Goal: Task Accomplishment & Management: Manage account settings

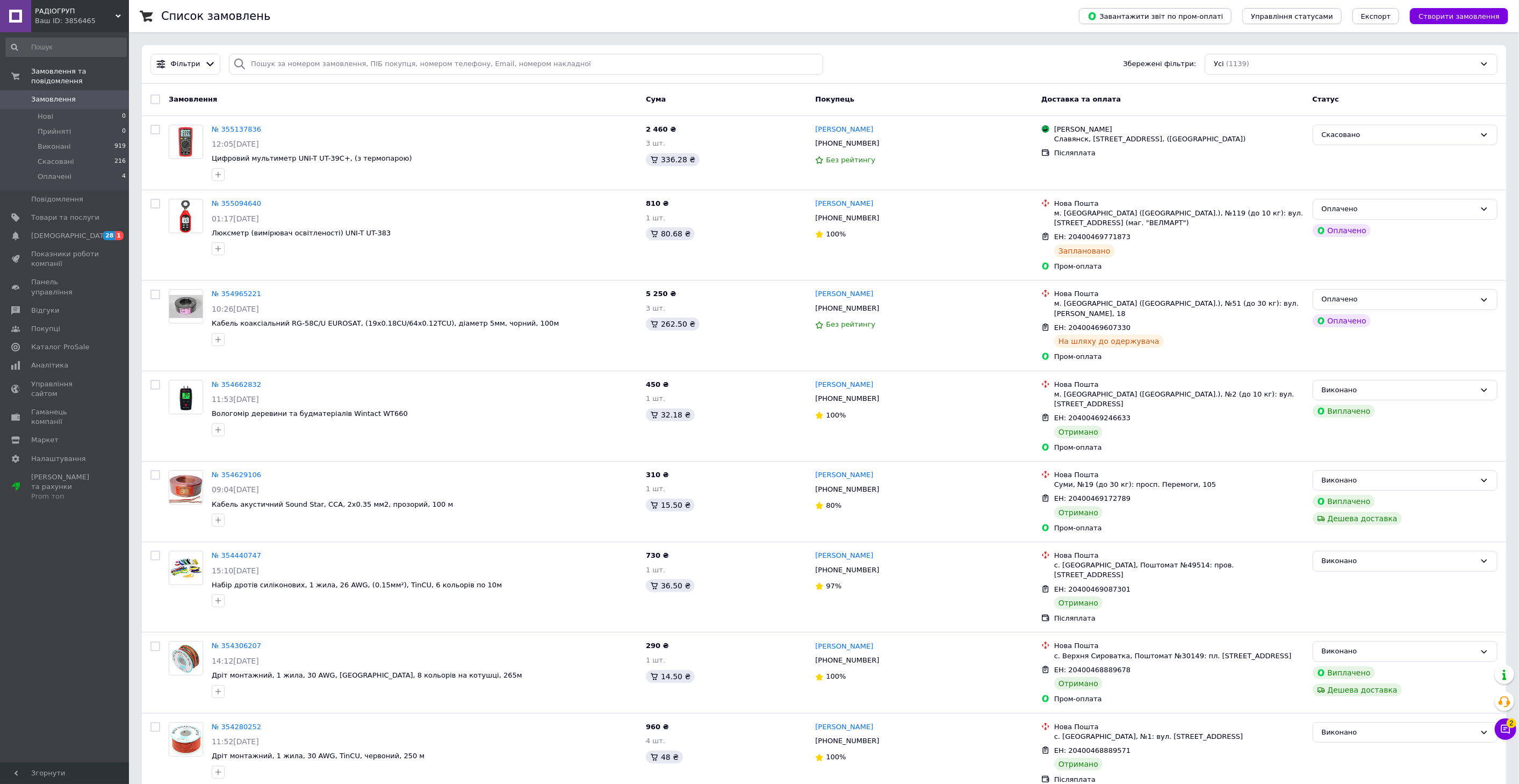
click at [55, 94] on span "Замовлення" at bounding box center [53, 99] width 44 height 9
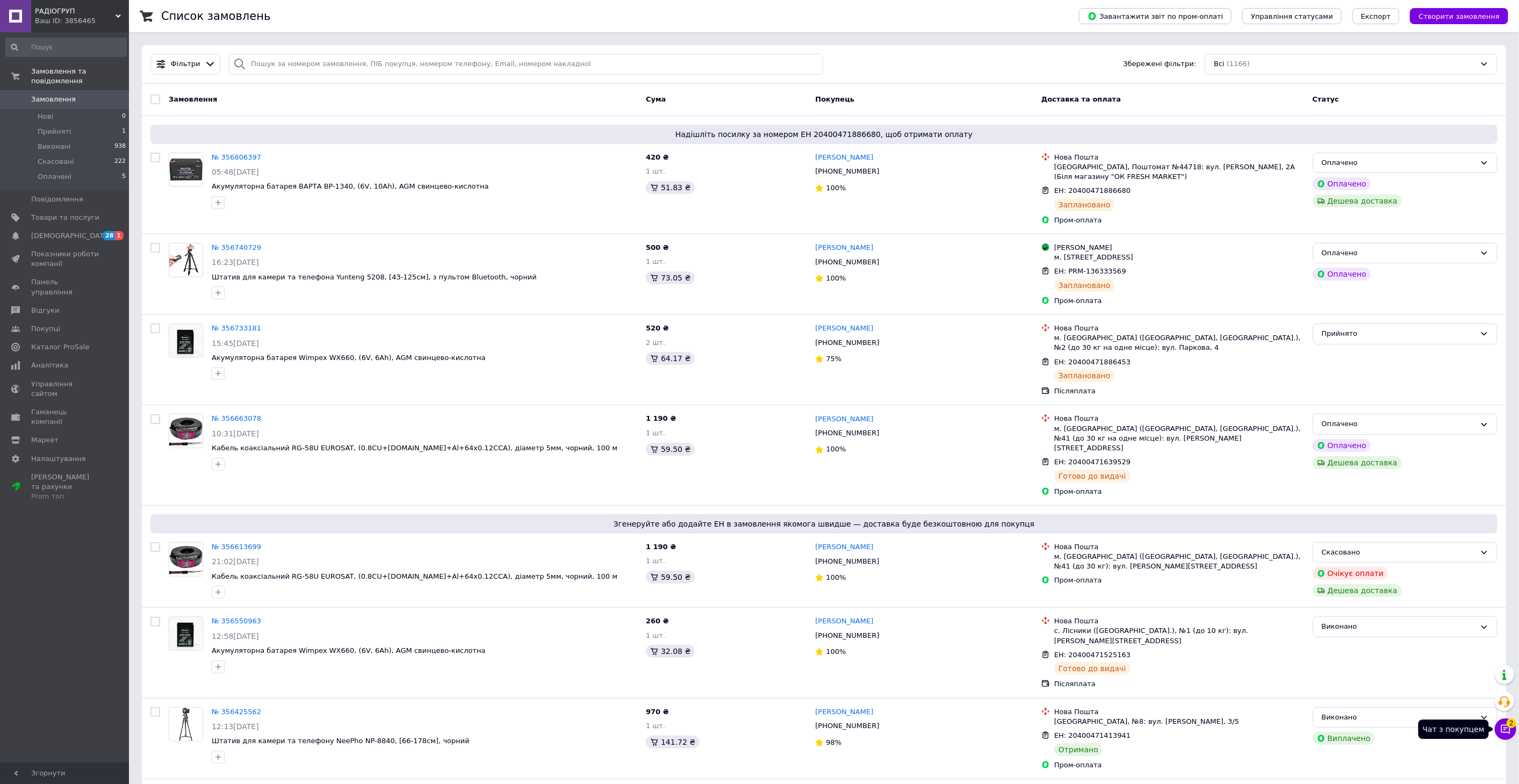
click at [1514, 725] on span "2" at bounding box center [1511, 723] width 9 height 9
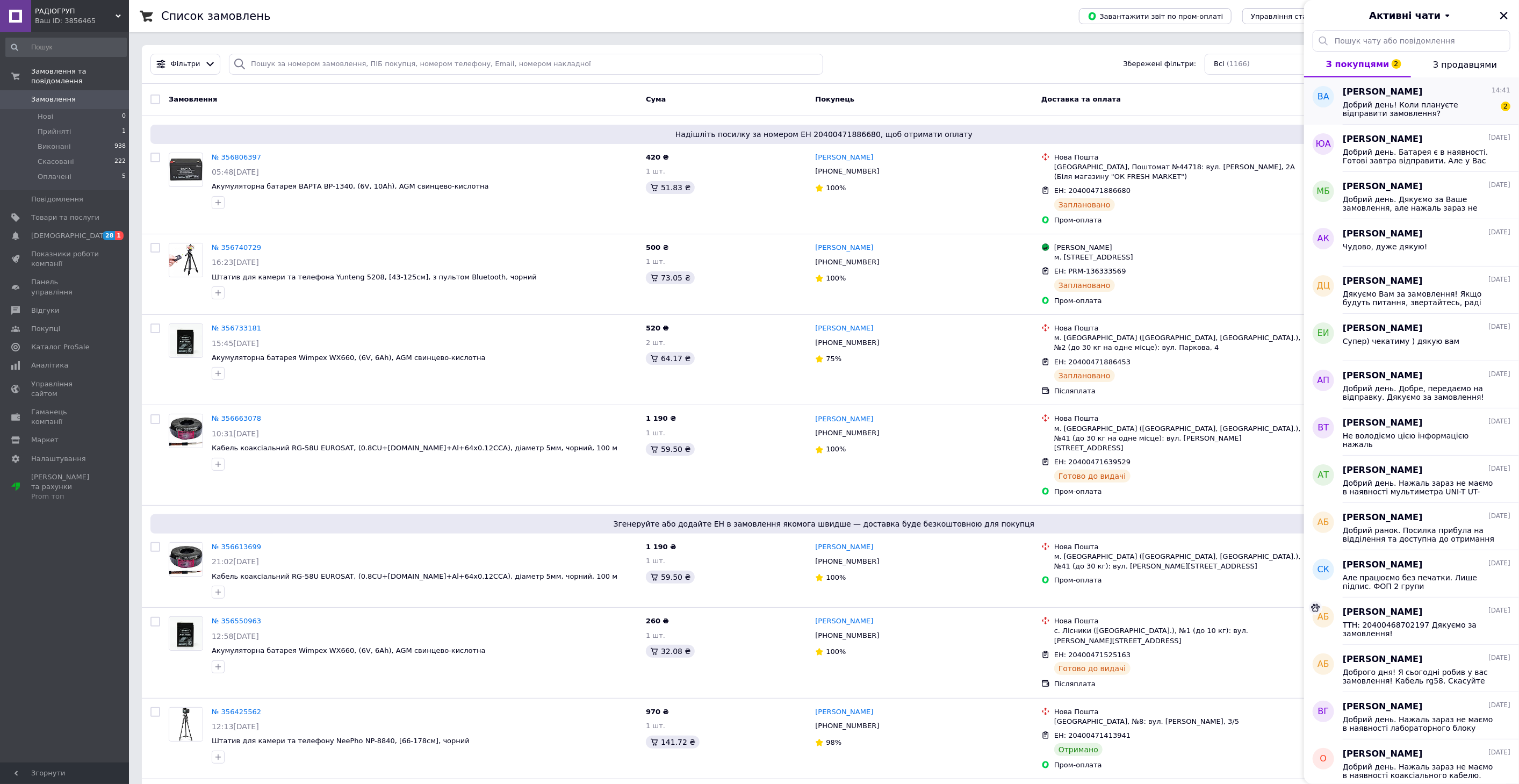
click at [1400, 108] on span "Добрий день! Коли плануєте відправити замовлення?" at bounding box center [1419, 109] width 152 height 17
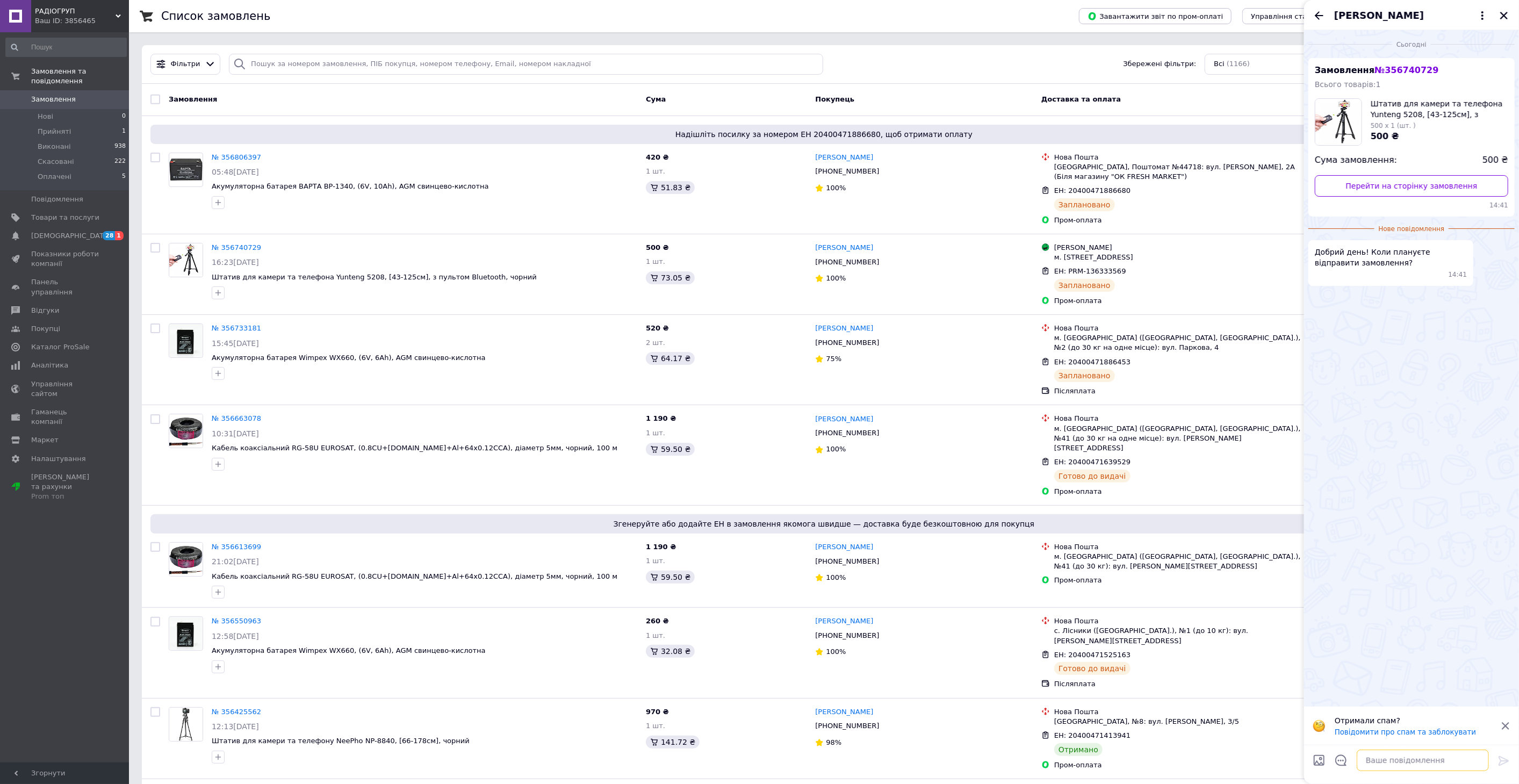
click at [1415, 769] on textarea at bounding box center [1422, 760] width 132 height 21
click at [1393, 760] on textarea "Добрий" at bounding box center [1412, 760] width 154 height 21
drag, startPoint x: 1395, startPoint y: 762, endPoint x: 1470, endPoint y: 763, distance: 75.0
click at [1470, 763] on textarea "Добрий день! Дякуємо за Ваш" at bounding box center [1412, 760] width 154 height 21
click at [1392, 760] on textarea "Добрий день! Відправка буде сьогодні" at bounding box center [1412, 760] width 154 height 21
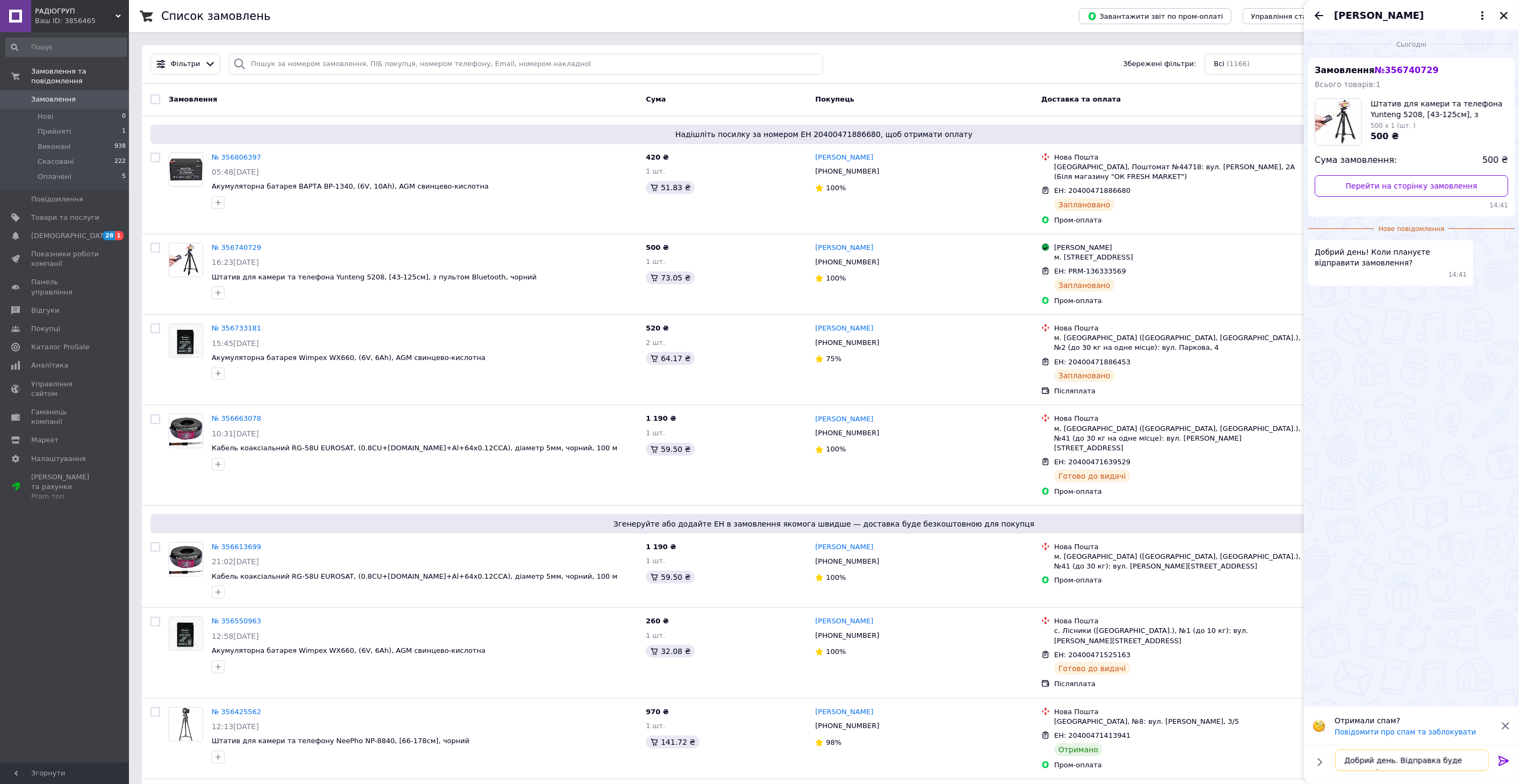
click at [1478, 757] on textarea "Добрий день. Відправка буде сьогодні" at bounding box center [1412, 760] width 154 height 21
click at [1450, 760] on textarea "Добрий день. Відправка буде сьогодні!" at bounding box center [1412, 760] width 154 height 21
click at [1480, 761] on textarea "Добрий день. Відправка буде сьогодні!" at bounding box center [1412, 760] width 154 height 21
click at [1378, 758] on textarea "Добрий день. Відправка буде сьогодні! Дякуємо за замовлення!" at bounding box center [1412, 754] width 154 height 32
click at [1431, 758] on textarea "Добрий день. Відправка буде сьогодні. Дякуємо за замовлення!" at bounding box center [1412, 754] width 154 height 32
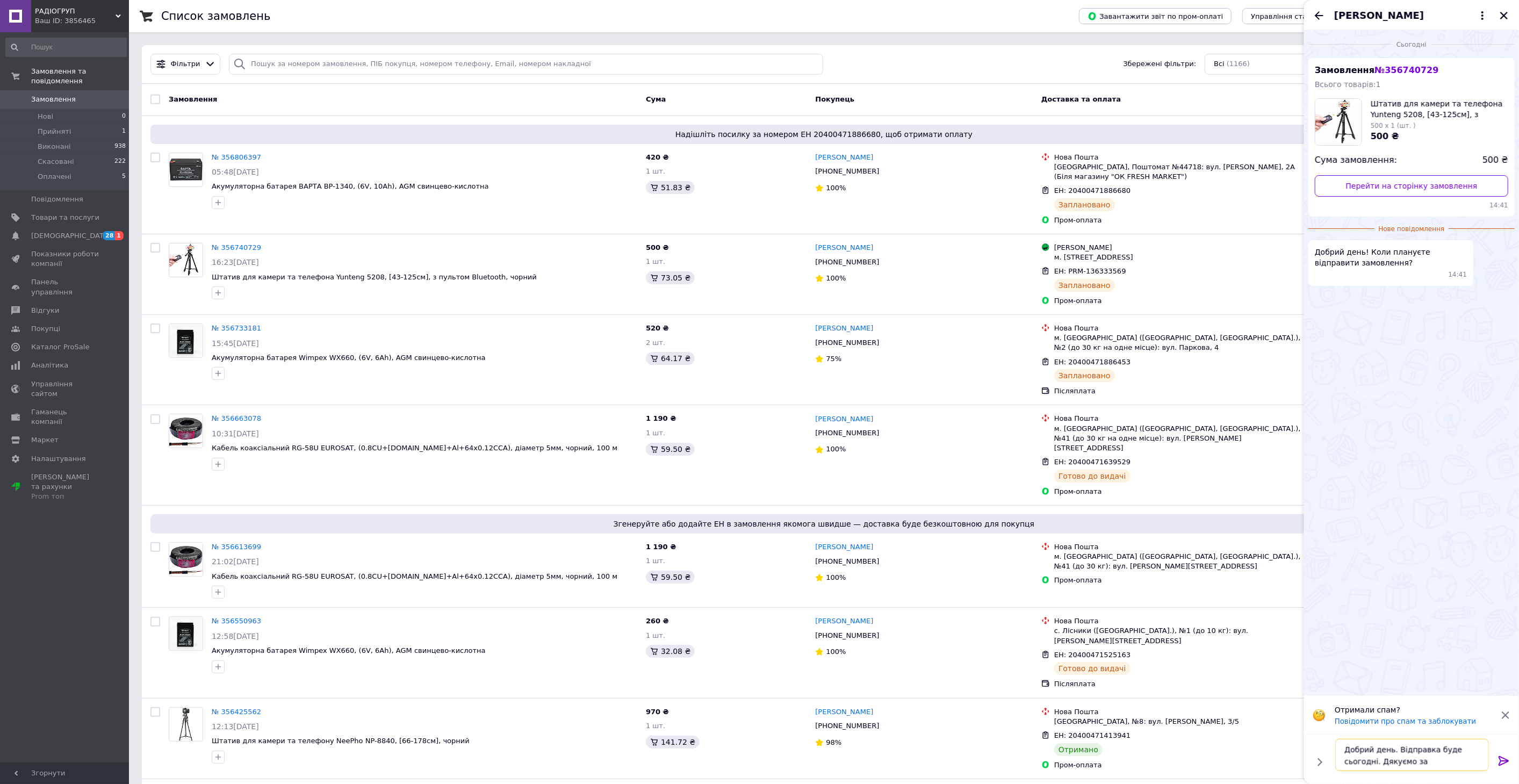
drag, startPoint x: 1390, startPoint y: 751, endPoint x: 1396, endPoint y: 750, distance: 6.1
click at [1390, 751] on textarea "Добрий день. Відправка буде сьогодні. Дякуємо за замовлення!" at bounding box center [1412, 754] width 154 height 32
click at [1457, 757] on textarea "Добрий день! Відправка буде сьогодні. Дякуємо за замовлення!" at bounding box center [1412, 754] width 154 height 32
drag, startPoint x: 1502, startPoint y: 758, endPoint x: 1365, endPoint y: 757, distance: 137.0
click at [1390, 753] on div "Добрий день! Відправка буде сьогодні. Дякуємо за замовлення! Добрий день! Відпр…" at bounding box center [1412, 754] width 206 height 41
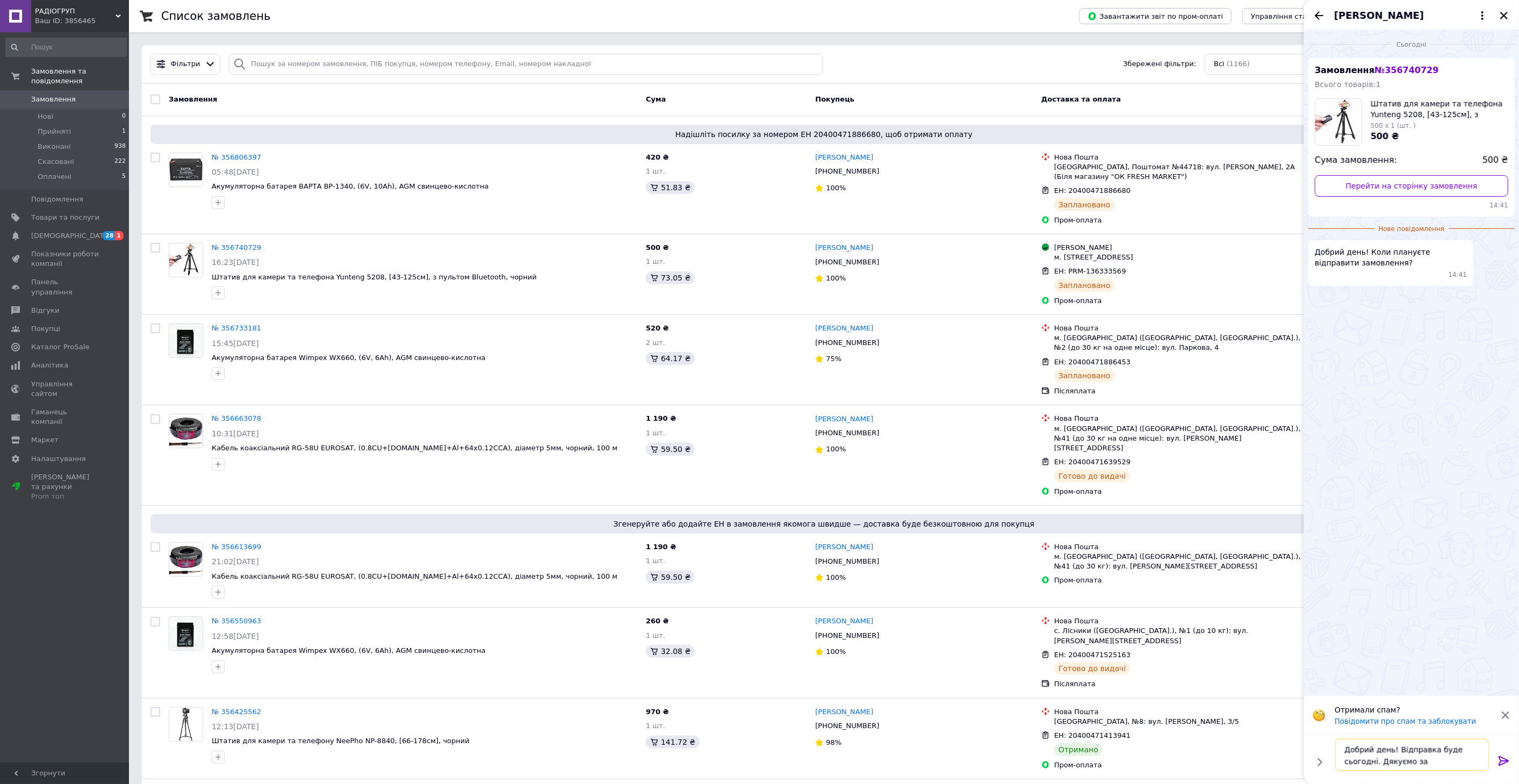
drag, startPoint x: 1376, startPoint y: 764, endPoint x: 1394, endPoint y: 744, distance: 26.9
click at [1394, 744] on textarea "Добрий день! Відправка буде сьогодні. Дякуємо за замовлення!" at bounding box center [1412, 754] width 154 height 32
click at [1480, 757] on textarea "Добрий день! Дякуємо за замовлення!" at bounding box center [1412, 760] width 154 height 21
type textarea "Добрий день! Відправка буде сьогодні. Дякуємо за замовлення!"
click at [1435, 753] on textarea "Добрий день! Відправка буде сьогодні. Дякуємо за замовлення!" at bounding box center [1412, 754] width 154 height 32
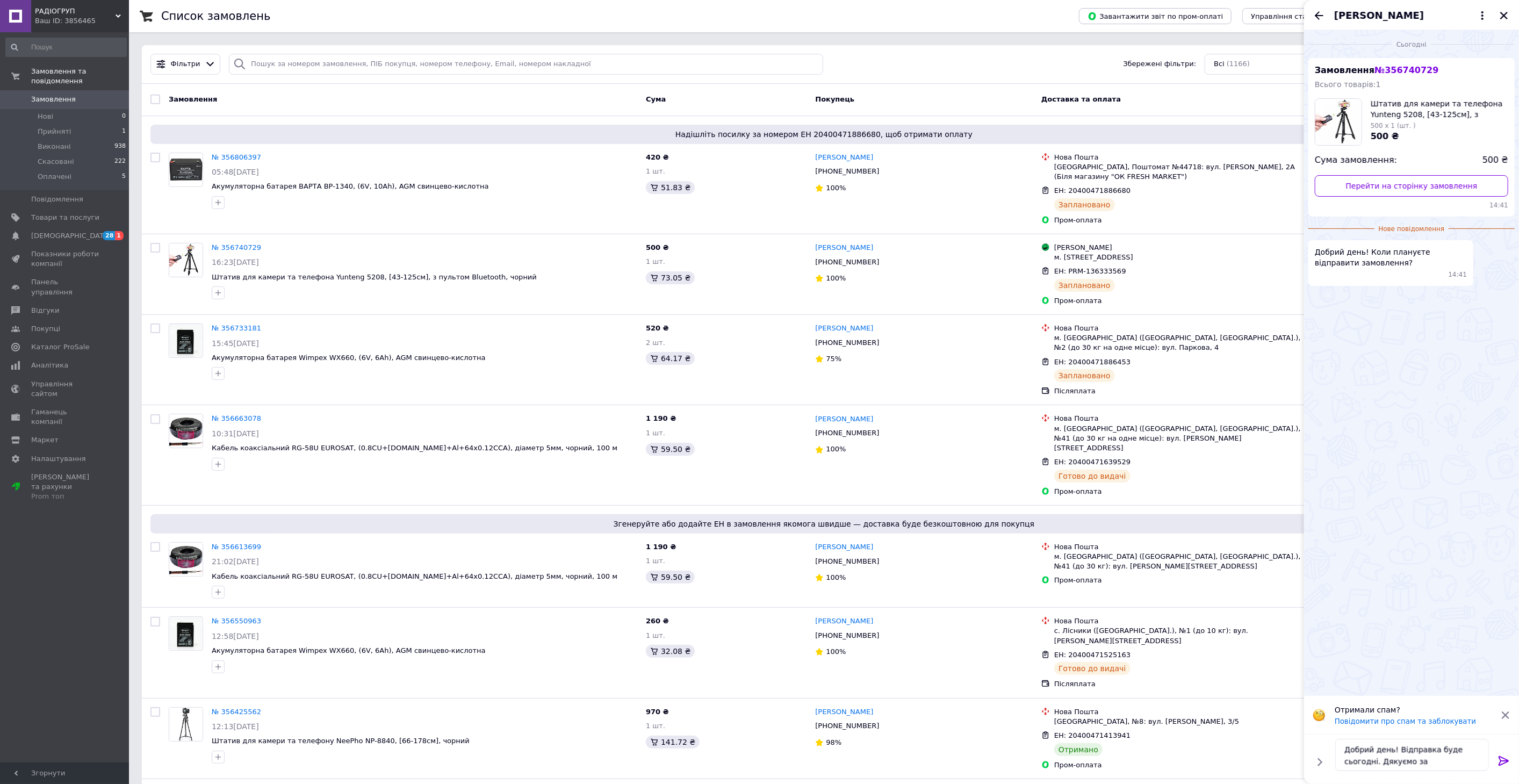
click at [1502, 757] on icon at bounding box center [1504, 761] width 13 height 13
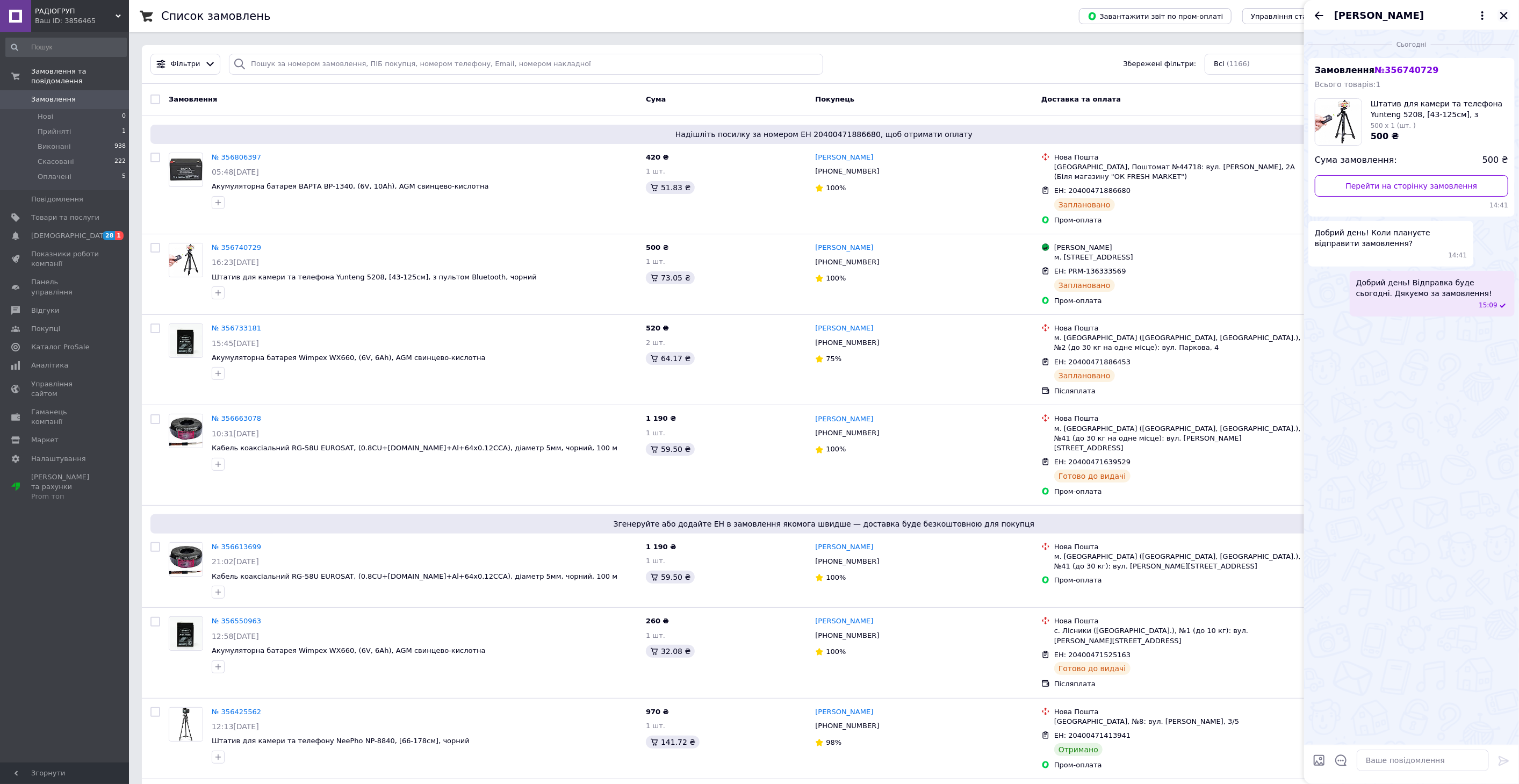
click at [1504, 14] on icon "Закрити" at bounding box center [1504, 15] width 9 height 9
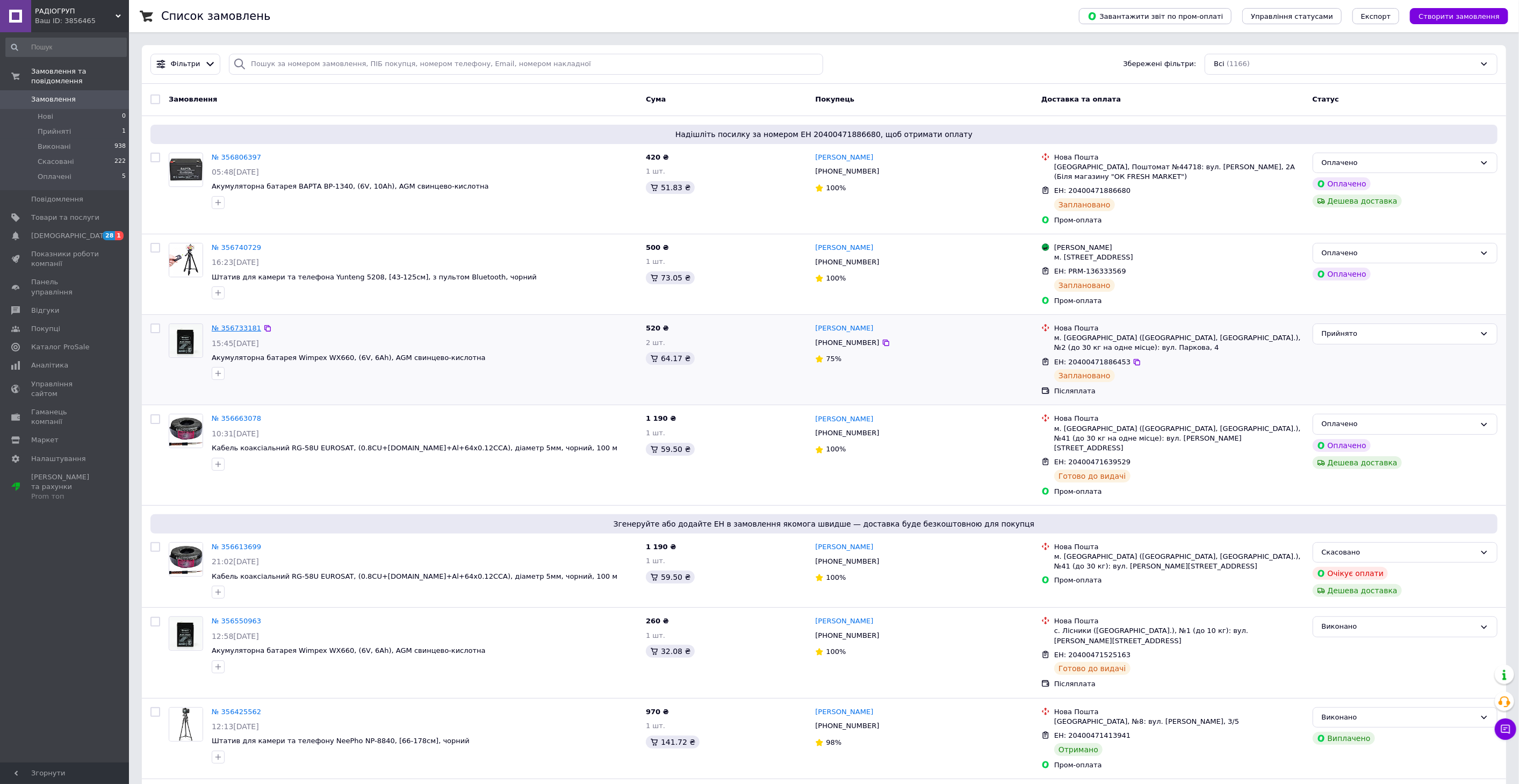
click at [233, 324] on link "№ 356733181" at bounding box center [236, 328] width 49 height 8
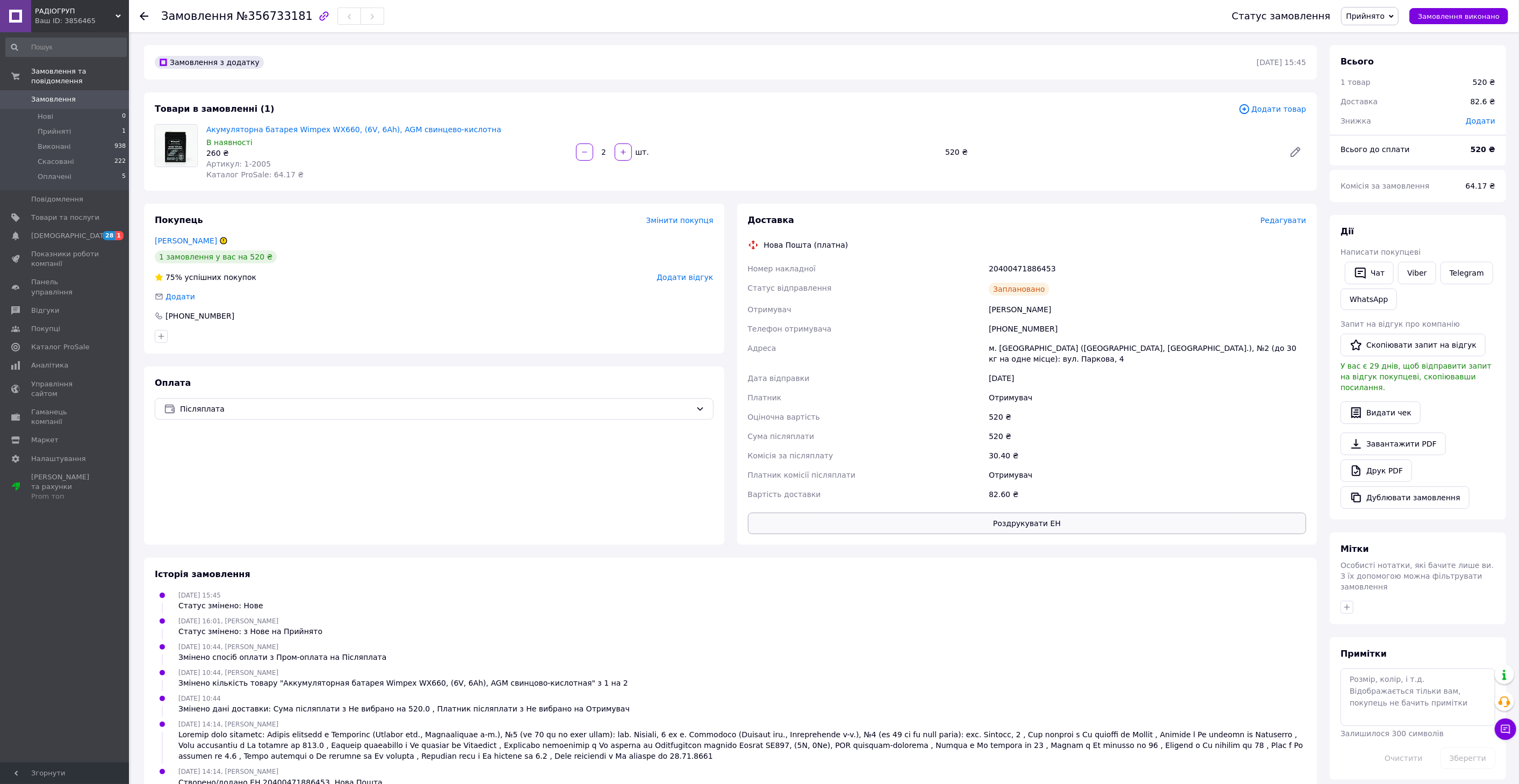
click at [1007, 512] on button "Роздрукувати ЕН" at bounding box center [1027, 523] width 559 height 21
click at [732, 397] on div "Доставка Редагувати Нова Пошта (платна) Номер накладної 20400471886453 Статус в…" at bounding box center [1027, 374] width 593 height 341
click at [1018, 267] on div "20400471886453" at bounding box center [1147, 269] width 322 height 20
copy div "20400471886453"
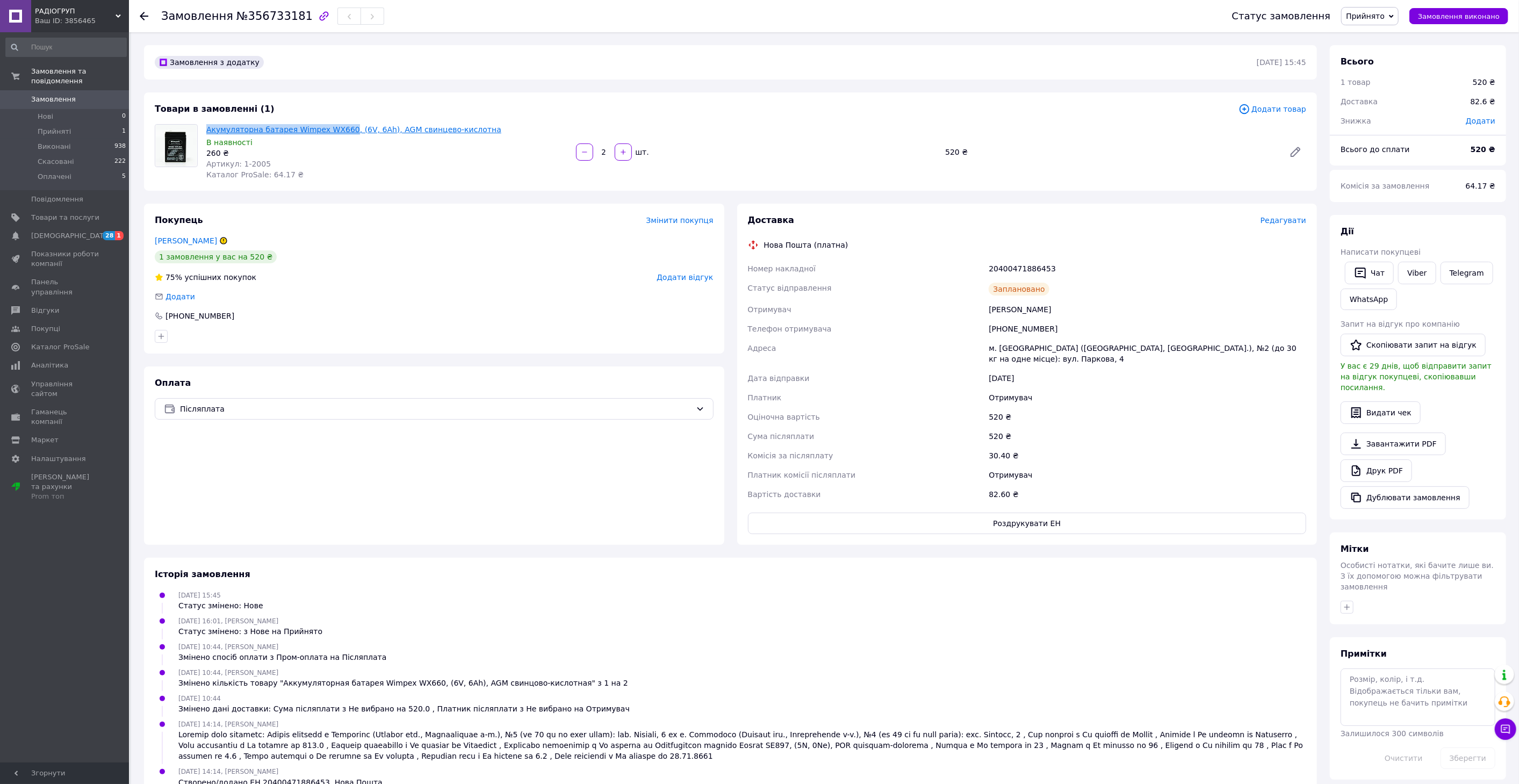
drag, startPoint x: 203, startPoint y: 128, endPoint x: 339, endPoint y: 129, distance: 136.0
click at [339, 129] on div "Акумуляторна батарея Wimpex WX660, (6V, 6Ah), AGM свинцево-кислотна В наявності…" at bounding box center [387, 152] width 370 height 60
copy link "Акумуляторна батарея Wimpex WX660"
drag, startPoint x: 688, startPoint y: 356, endPoint x: 727, endPoint y: 356, distance: 39.0
click at [688, 356] on div "Покупець Змінити покупця [PERSON_NAME] 1 замовлення у вас на 520 ₴ 75% успішних…" at bounding box center [434, 374] width 580 height 341
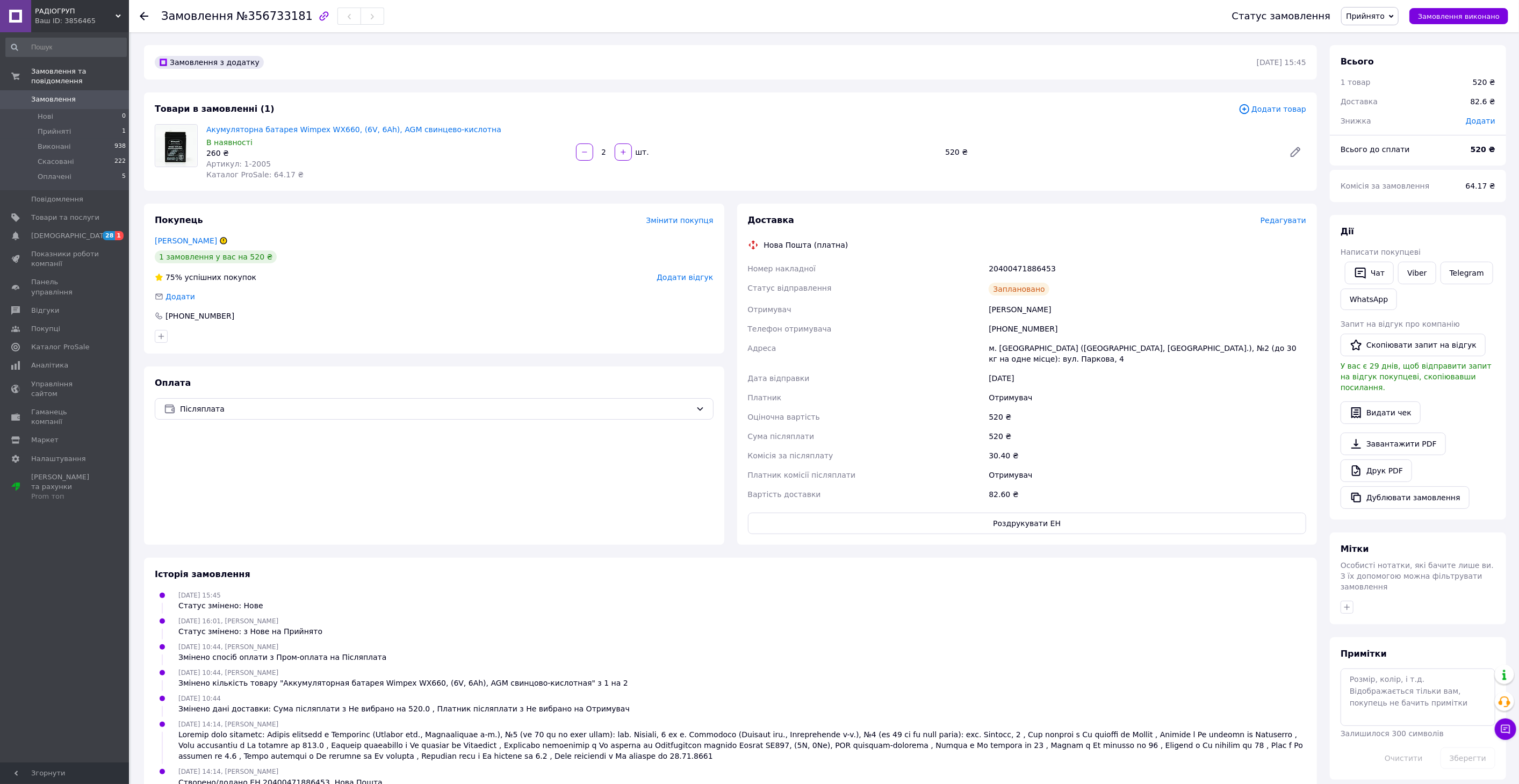
click at [600, 331] on div at bounding box center [434, 336] width 563 height 17
click at [58, 94] on span "Замовлення" at bounding box center [53, 99] width 44 height 9
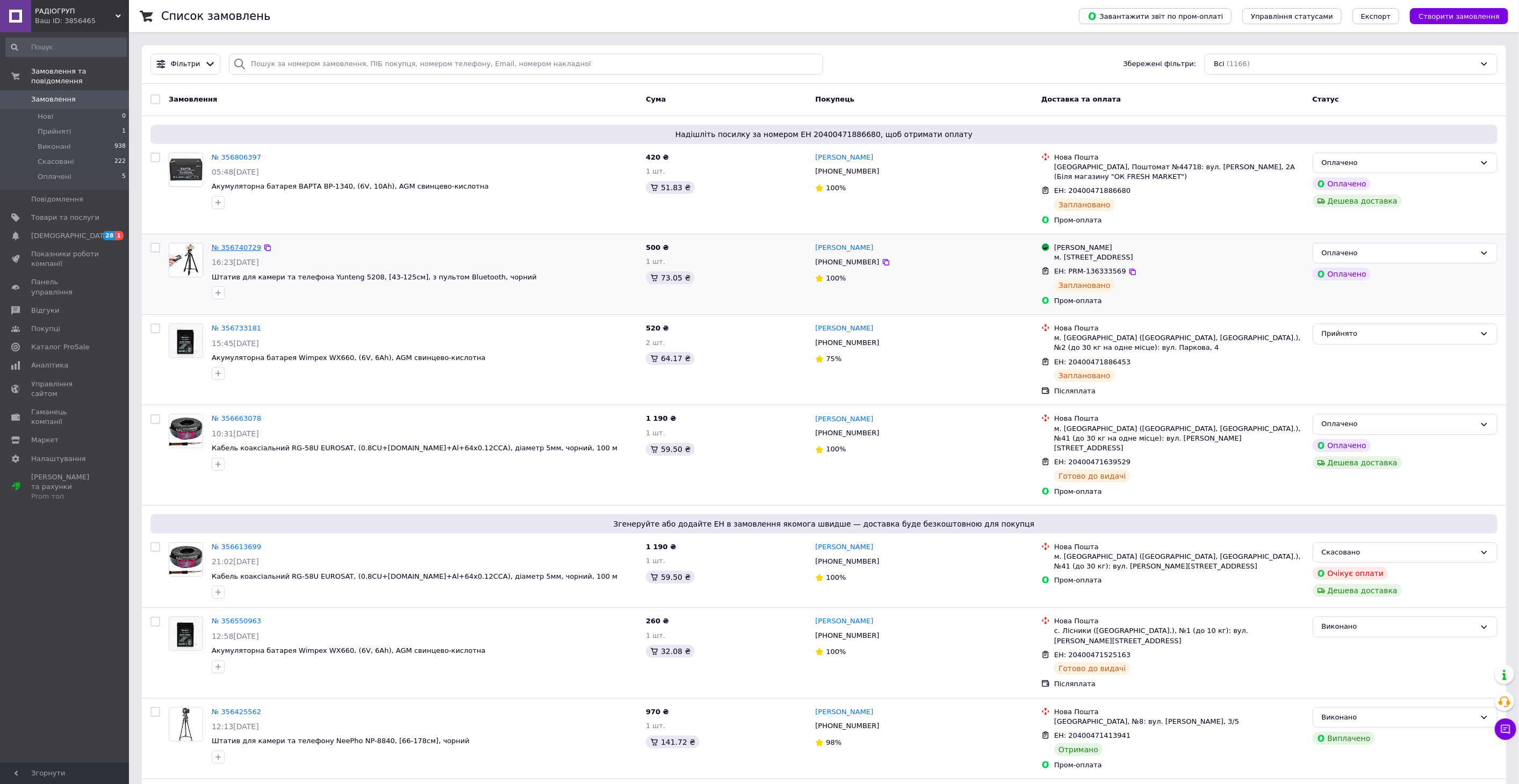
click at [243, 245] on link "№ 356740729" at bounding box center [236, 247] width 49 height 8
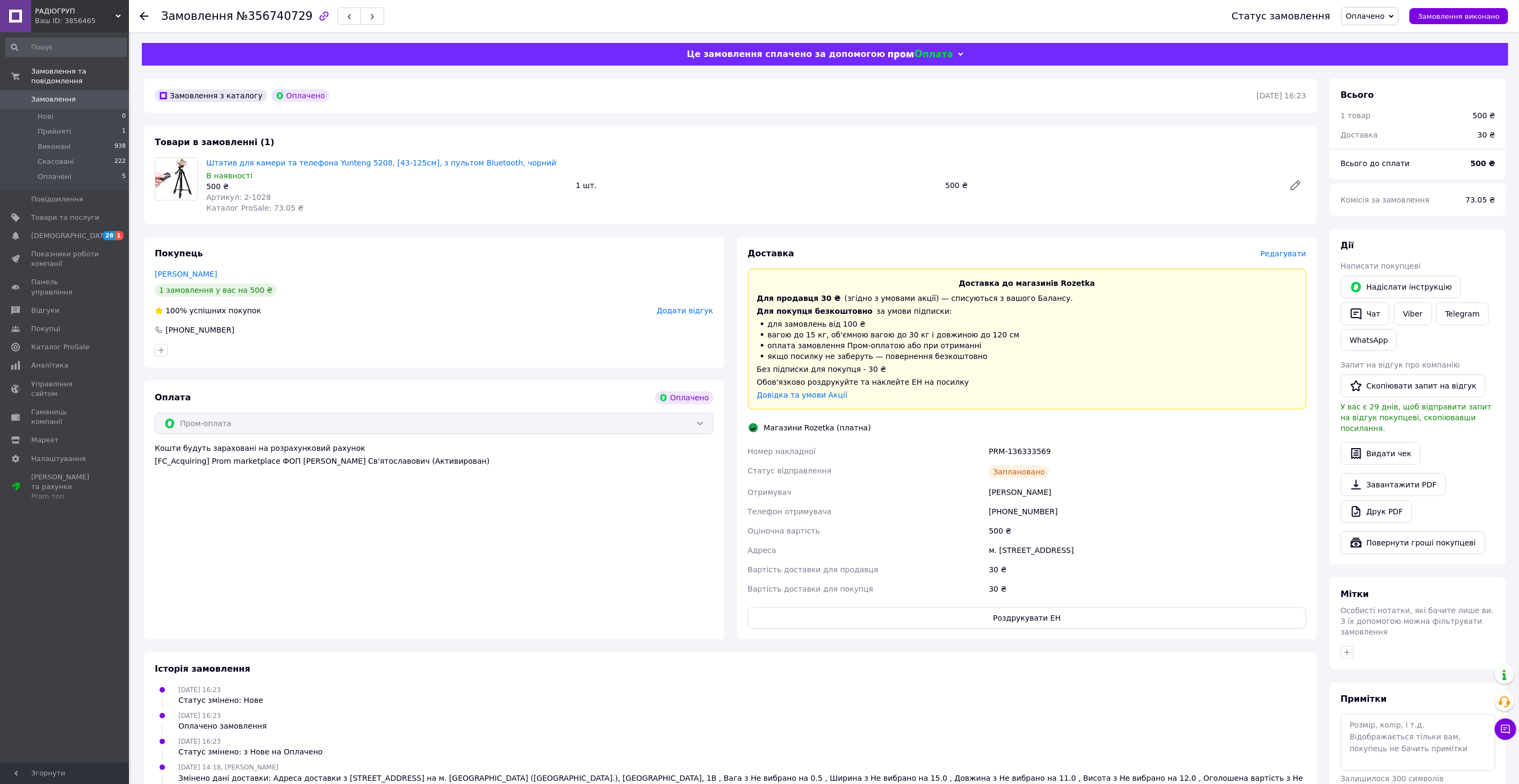
click at [1275, 252] on span "Редагувати" at bounding box center [1283, 253] width 46 height 8
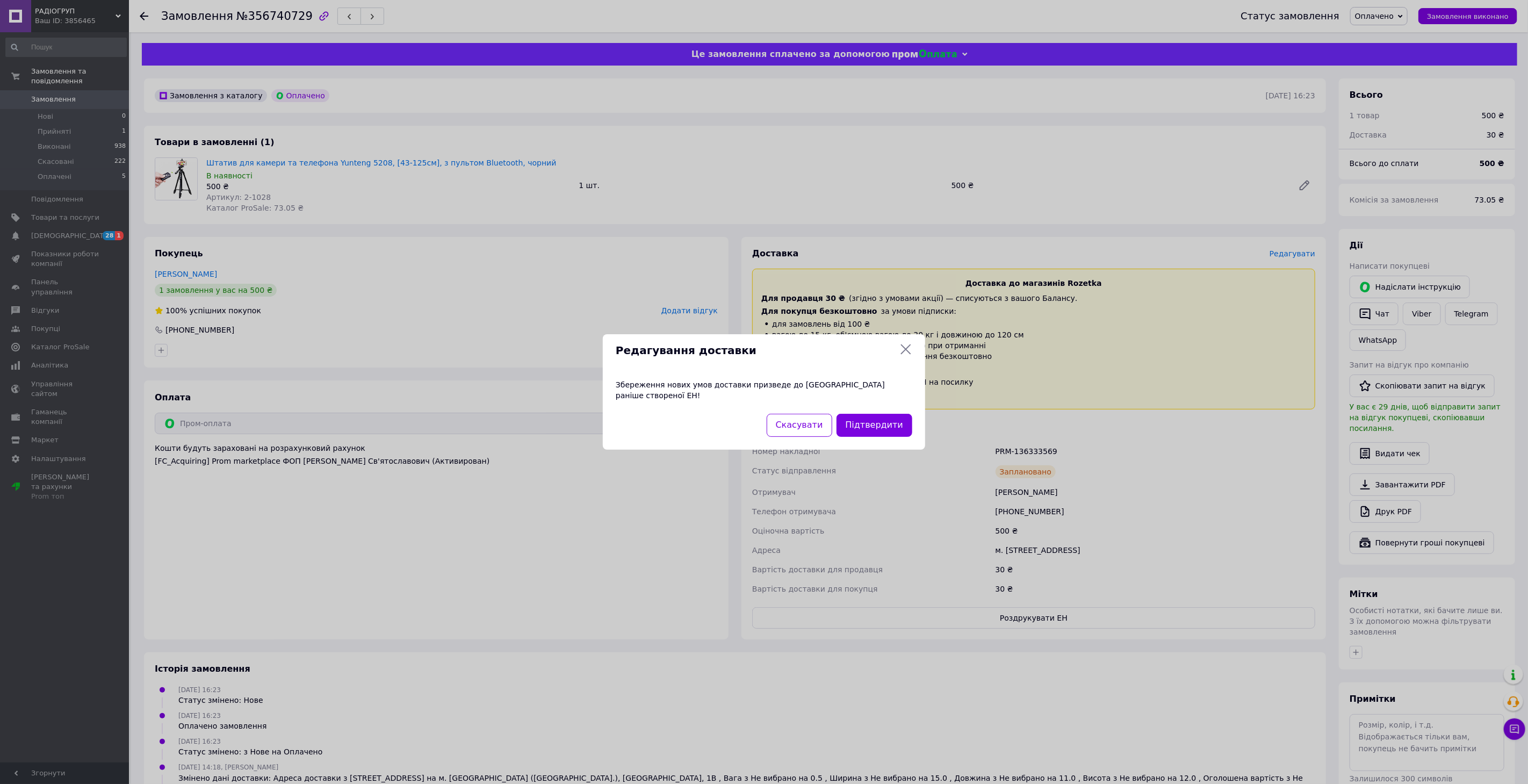
click at [903, 354] on icon at bounding box center [906, 349] width 13 height 13
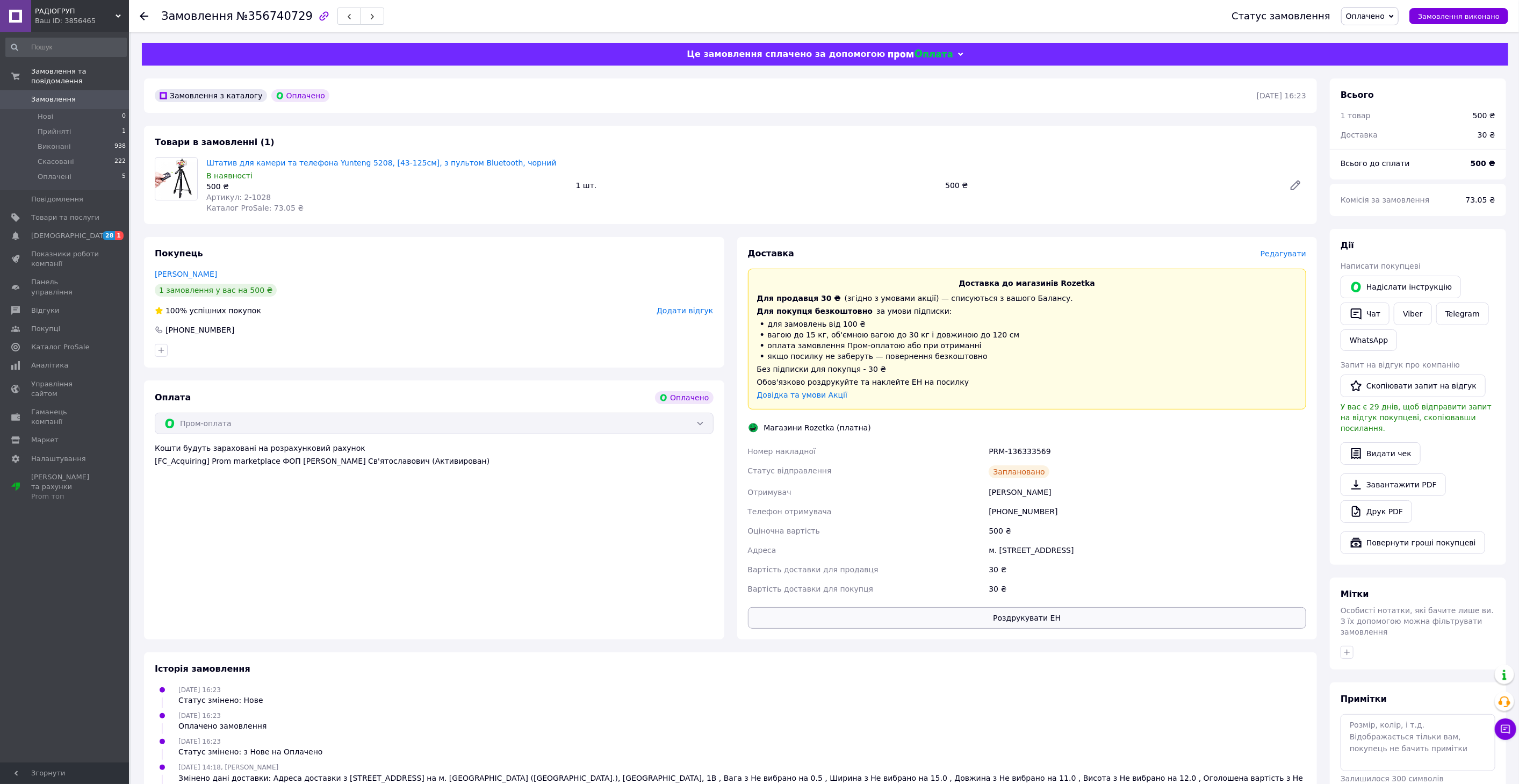
click at [1001, 627] on button "Роздрукувати ЕН" at bounding box center [1027, 618] width 559 height 21
click at [1023, 444] on div "PRM-136333569" at bounding box center [1147, 451] width 322 height 20
click at [1020, 452] on div "PRM-136333569" at bounding box center [1147, 451] width 322 height 20
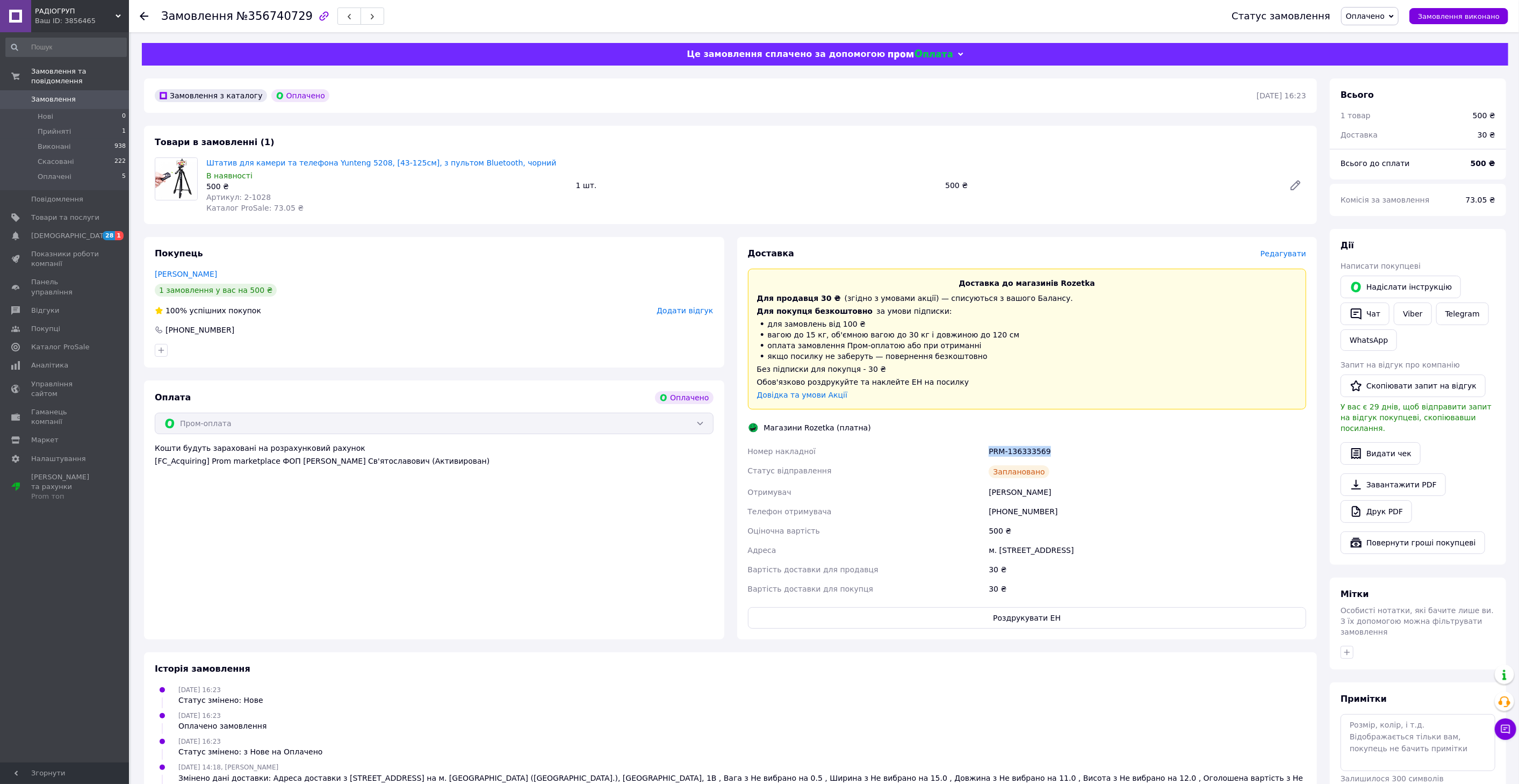
copy div "PRM-136333569"
drag, startPoint x: 203, startPoint y: 163, endPoint x: 364, endPoint y: 164, distance: 161.0
click at [364, 164] on div "Штатив для камери та телефона Yunteng 5208, [43-125см], з пультом Bluetooth, чо…" at bounding box center [387, 185] width 370 height 60
copy link "Штатив для камери та телефона Yunteng 5208"
click at [50, 94] on span "Замовлення" at bounding box center [53, 99] width 44 height 9
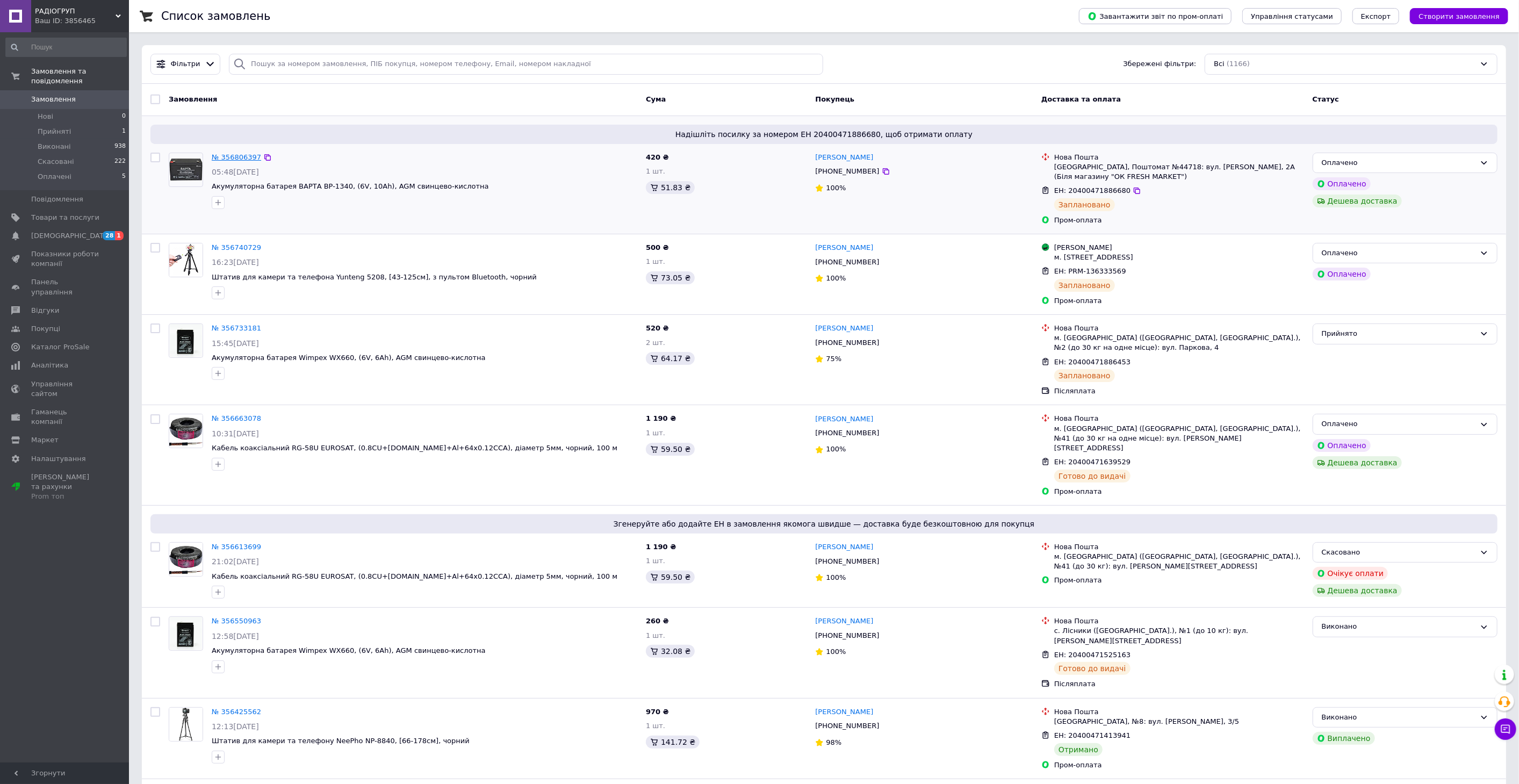
click at [240, 155] on link "№ 356806397" at bounding box center [236, 157] width 49 height 8
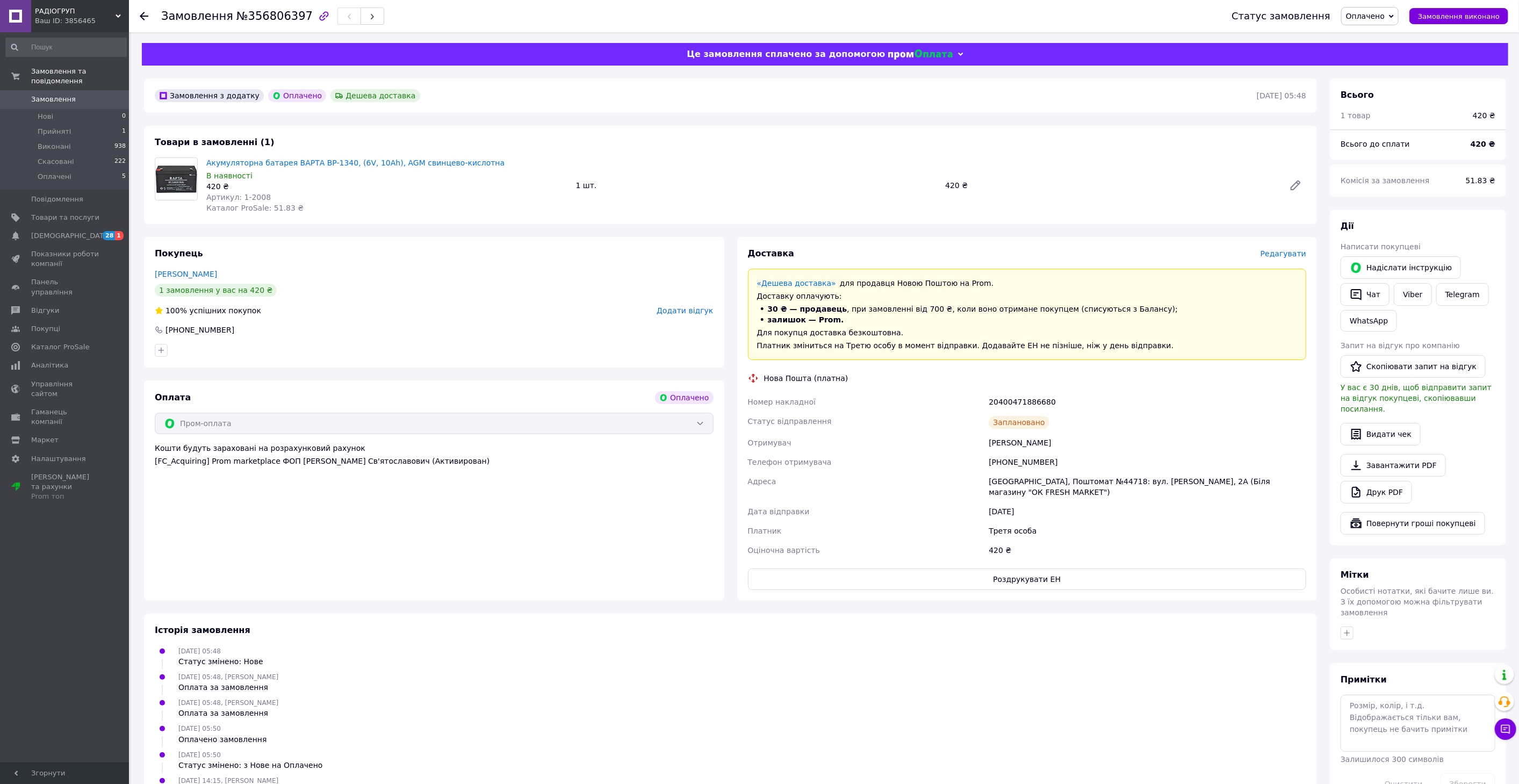
click at [1289, 250] on span "Редагувати" at bounding box center [1283, 253] width 46 height 8
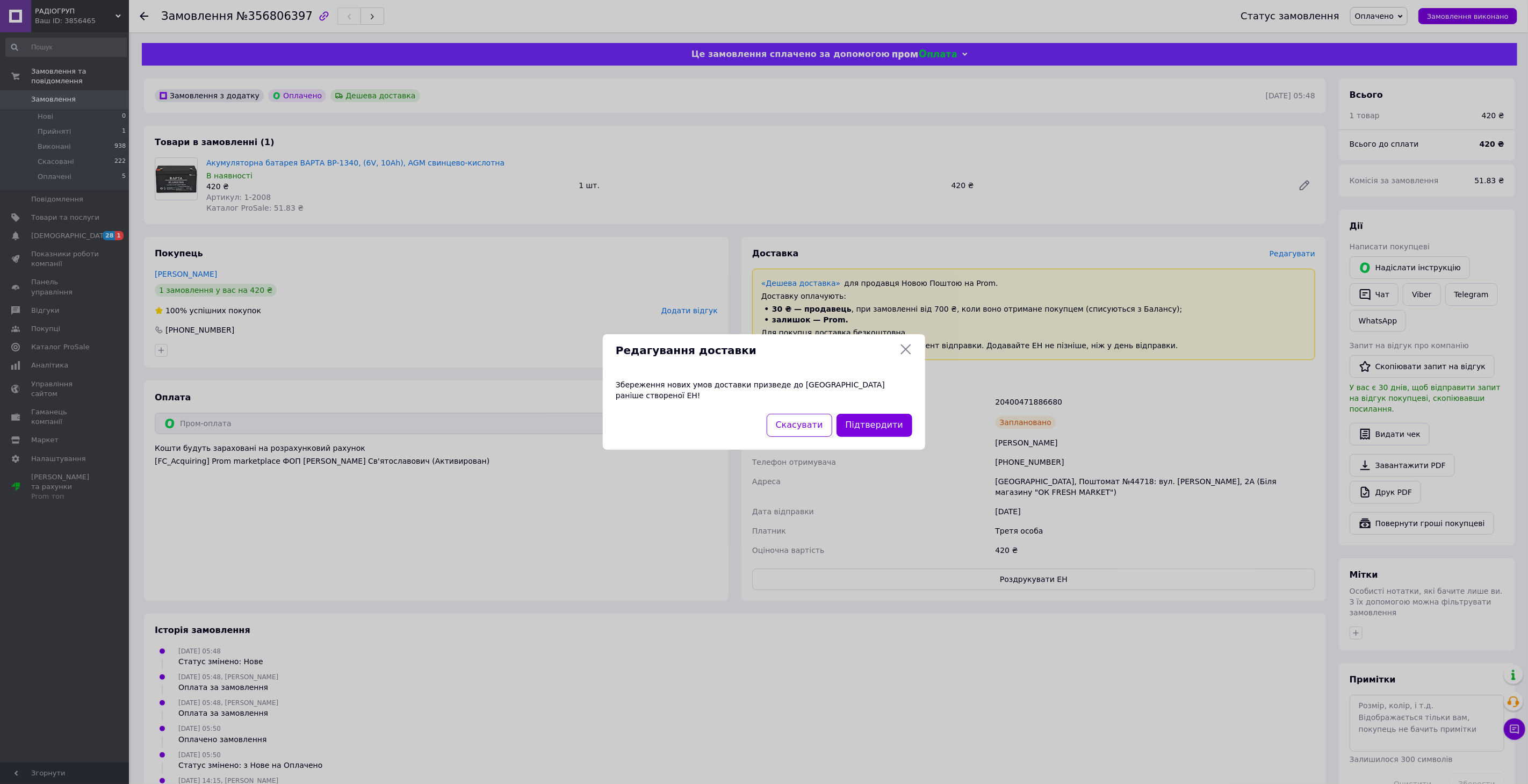
click at [903, 355] on icon at bounding box center [906, 349] width 13 height 13
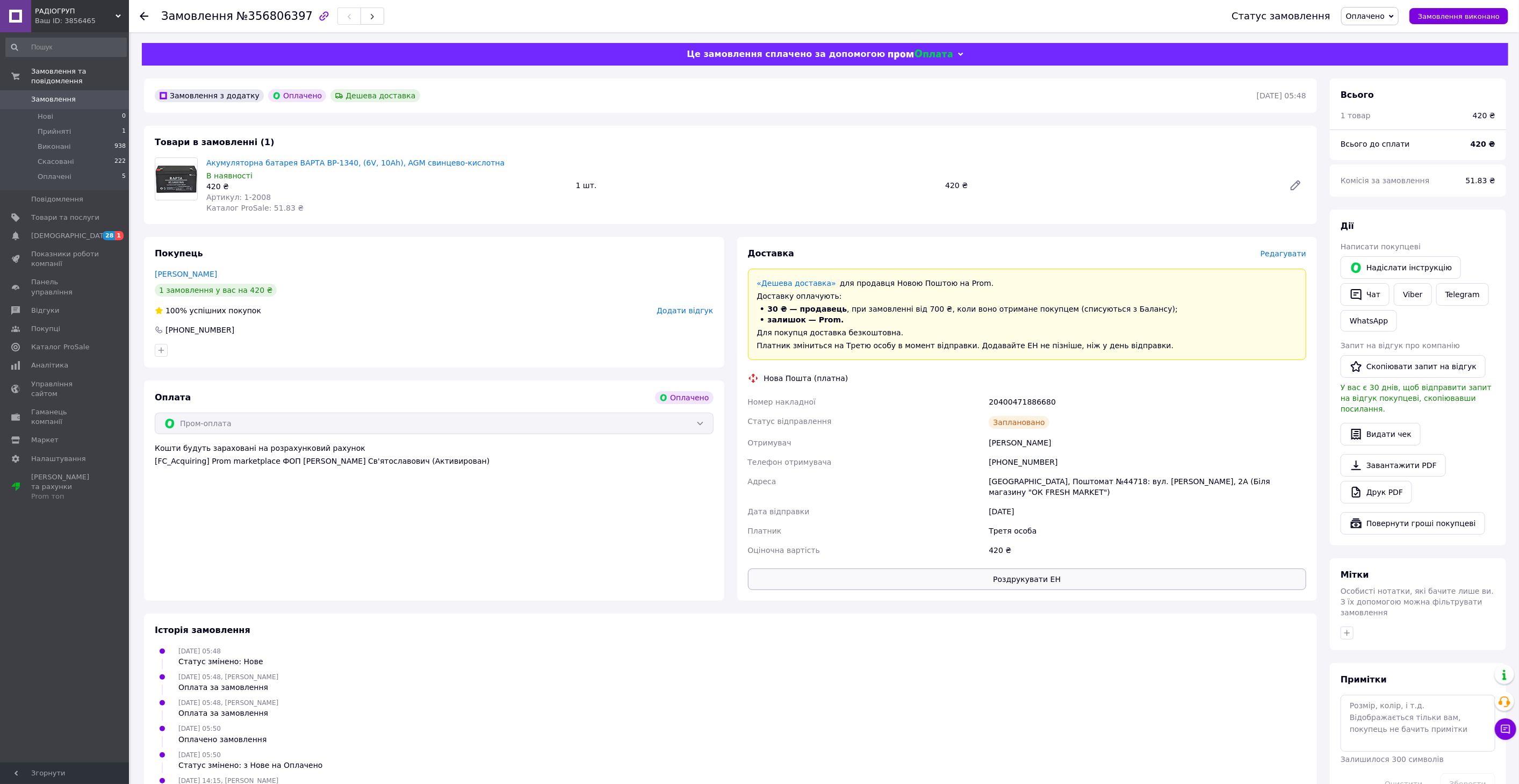
click at [991, 578] on button "Роздрукувати ЕН" at bounding box center [1027, 579] width 559 height 21
click at [667, 584] on div "Оплата Оплачено Пром-оплата Кошти будуть зараховані на розрахунковий рахунок [F…" at bounding box center [434, 490] width 580 height 220
click at [918, 578] on button "Роздрукувати ЕН" at bounding box center [1027, 579] width 559 height 21
click at [732, 429] on div "Доставка Редагувати «Дешева доставка»   для продавця [GEOGRAPHIC_DATA] на Prom.…" at bounding box center [1027, 418] width 593 height 364
click at [1023, 398] on div "20400471886680" at bounding box center [1147, 401] width 322 height 20
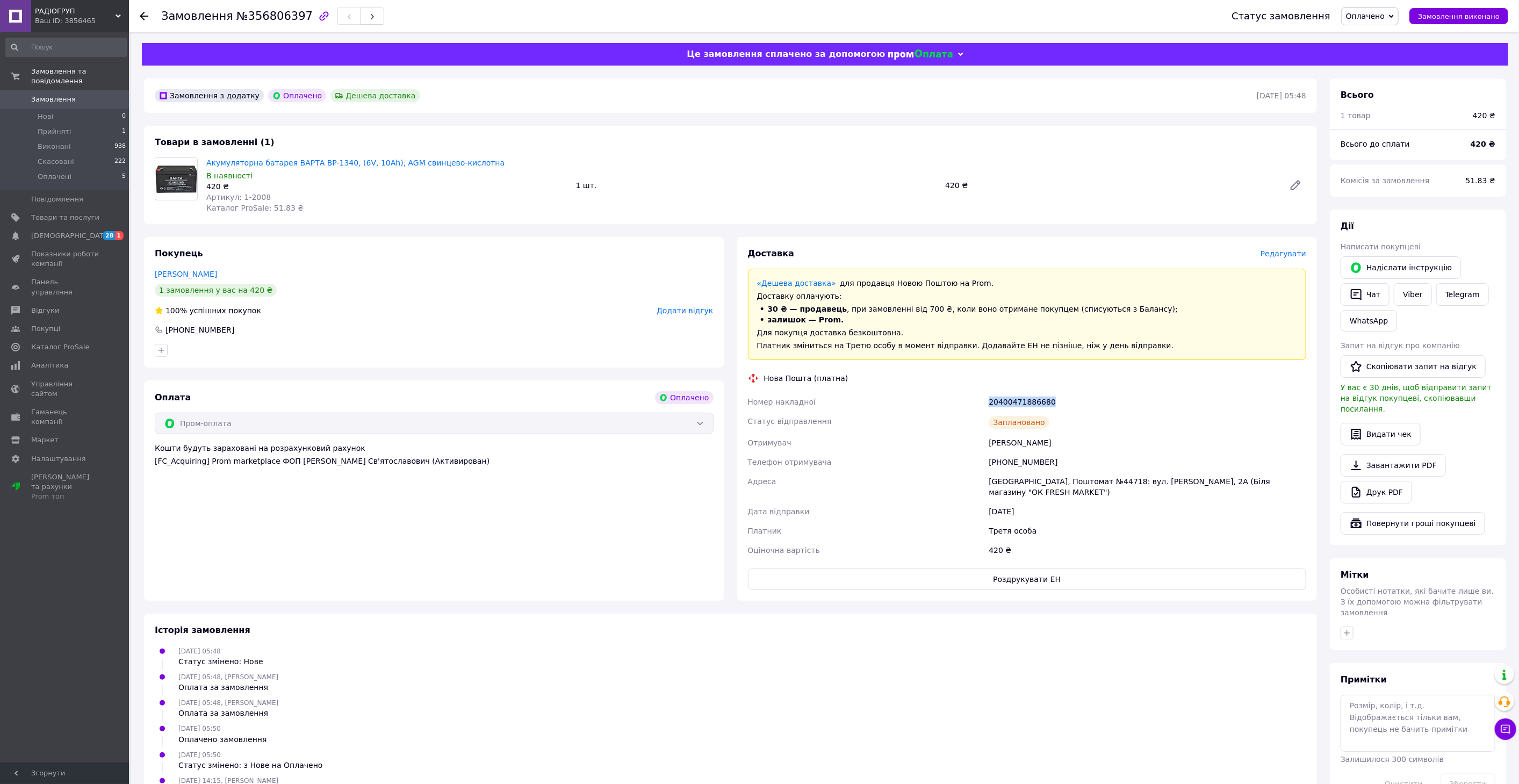
click at [1023, 398] on div "20400471886680" at bounding box center [1147, 401] width 322 height 20
copy div "20400471886680"
drag, startPoint x: 269, startPoint y: 195, endPoint x: 212, endPoint y: 179, distance: 59.2
click at [238, 200] on div "Артикул: 1-2008" at bounding box center [387, 197] width 361 height 11
drag, startPoint x: 204, startPoint y: 165, endPoint x: 336, endPoint y: 168, distance: 132.0
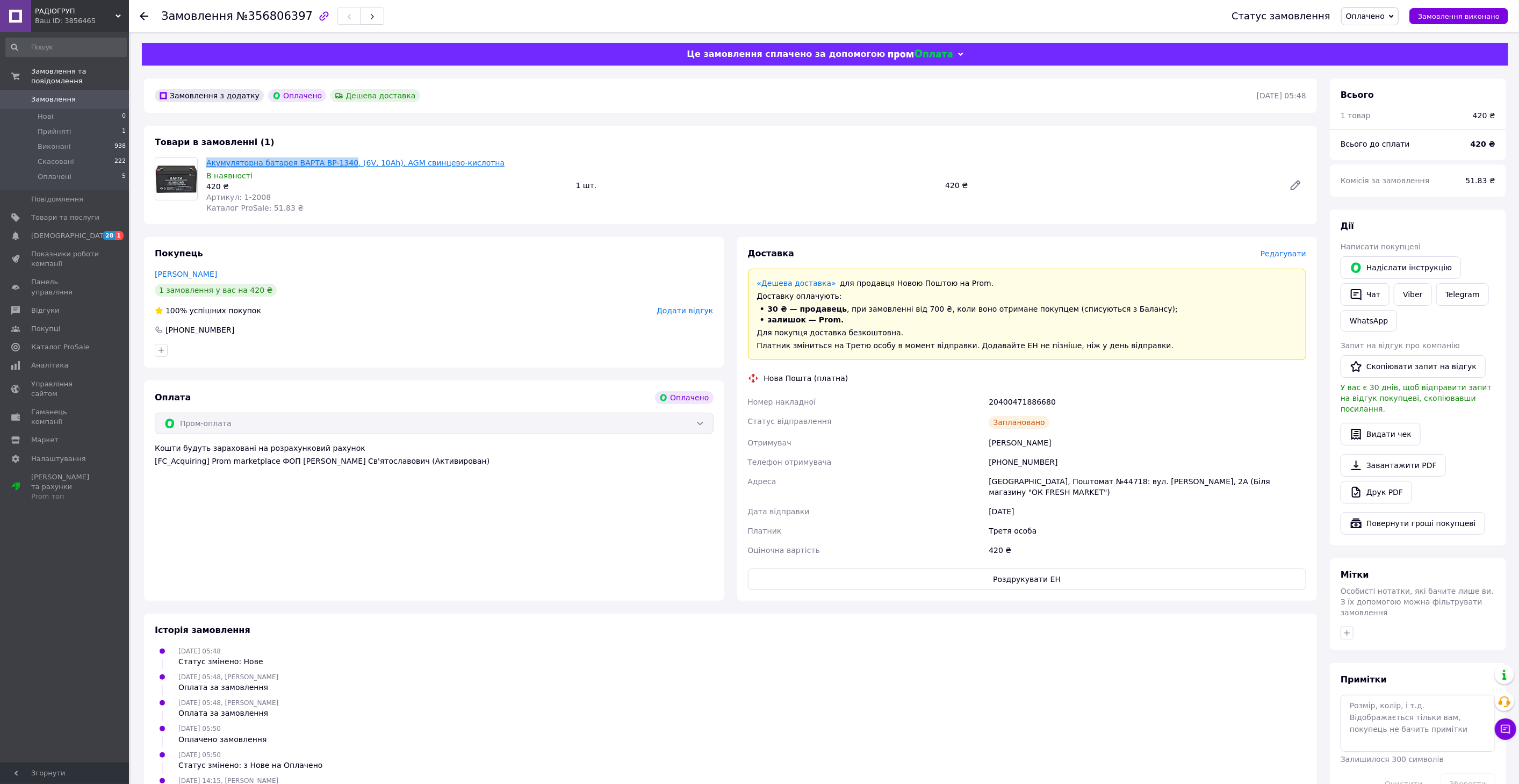
click at [336, 168] on div "Акумуляторна батарея ВАРТА BP-1340, (6V, 10Ah), AGM свинцево-кислотна В наявнос…" at bounding box center [387, 185] width 370 height 60
copy link "Акумуляторна батарея ВАРТА BP-1340"
click at [40, 90] on link "Замовлення 0" at bounding box center [66, 99] width 132 height 18
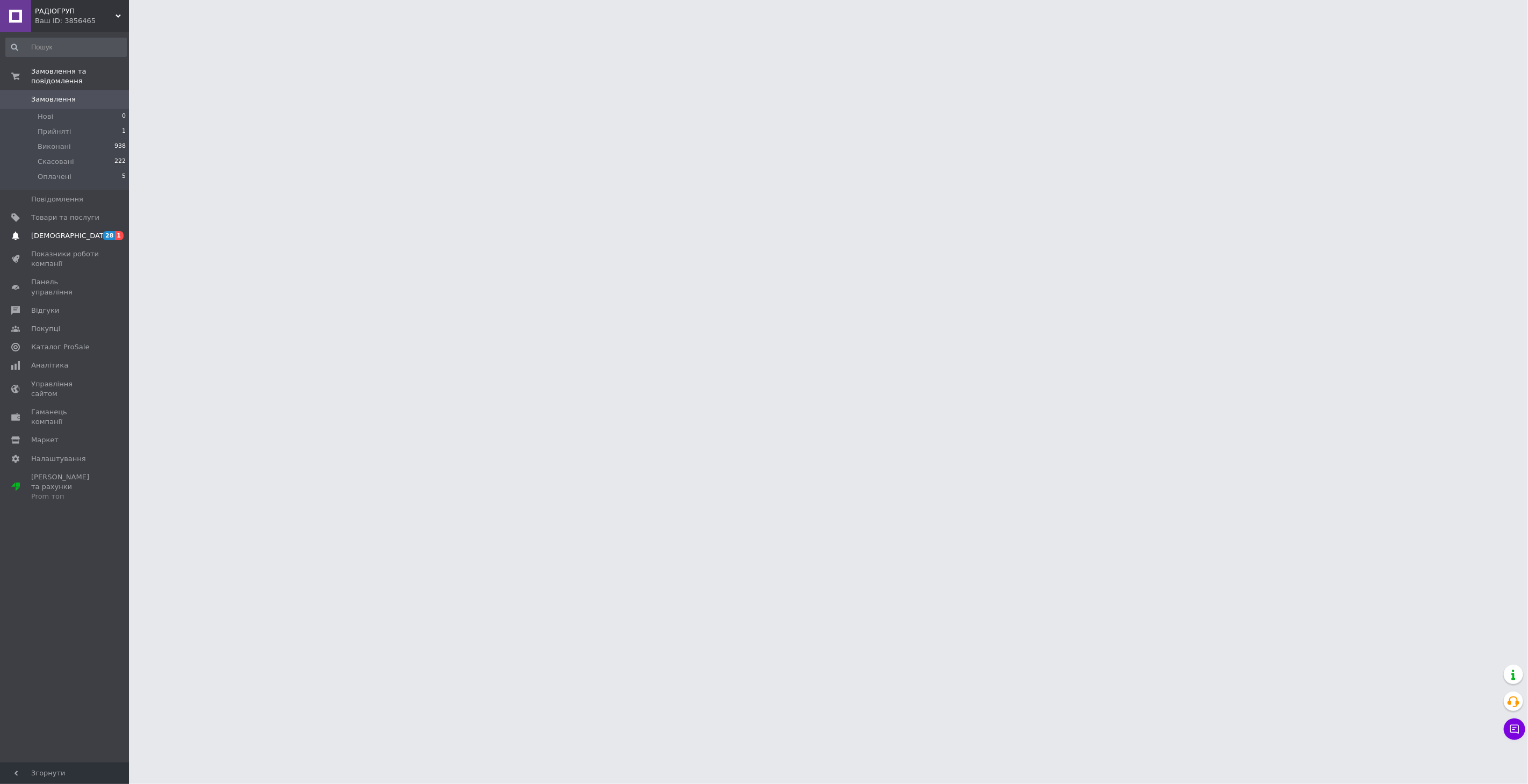
click at [56, 231] on span "[DEMOGRAPHIC_DATA]" at bounding box center [71, 235] width 79 height 9
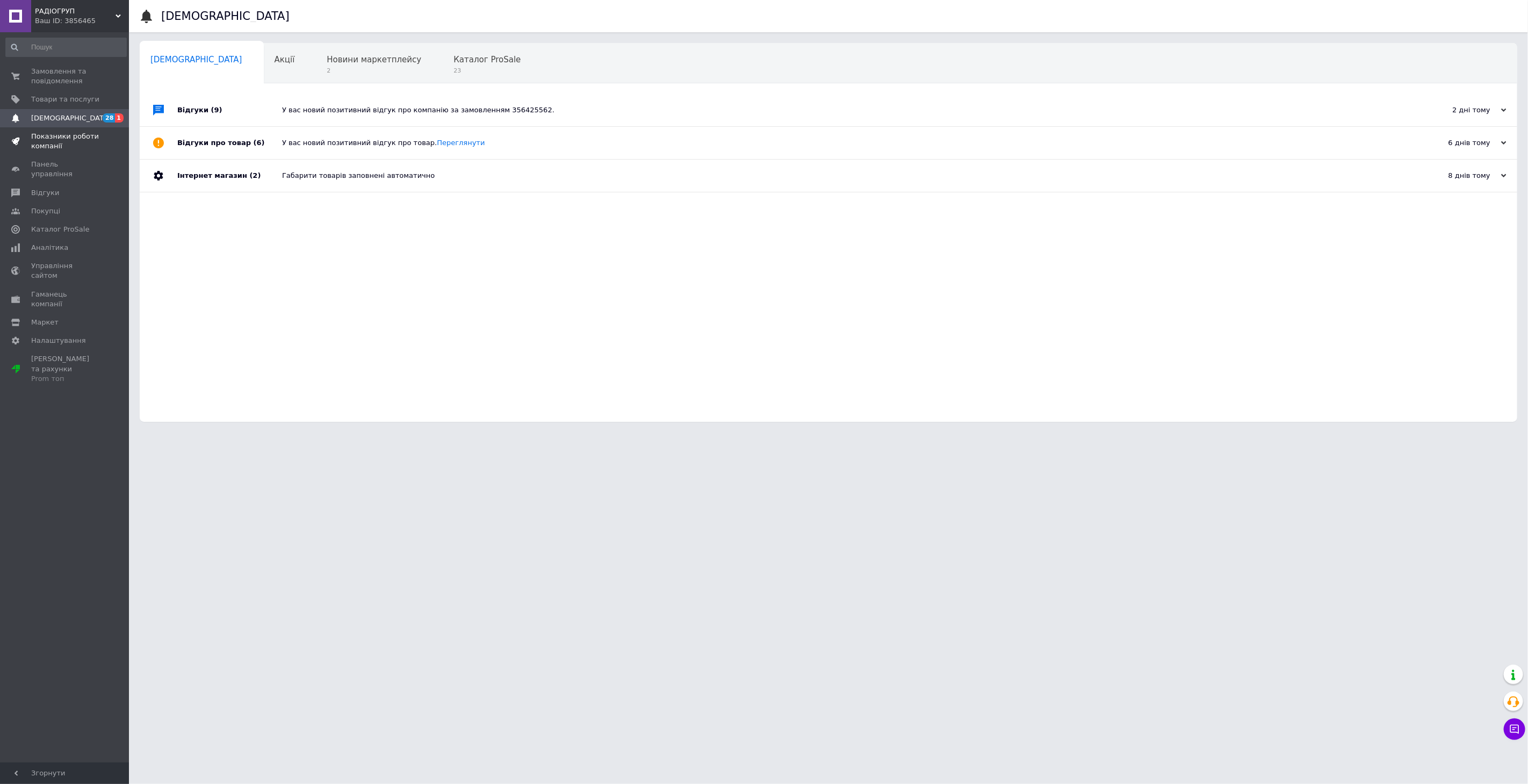
click at [54, 139] on span "Показники роботи компанії" at bounding box center [65, 141] width 68 height 20
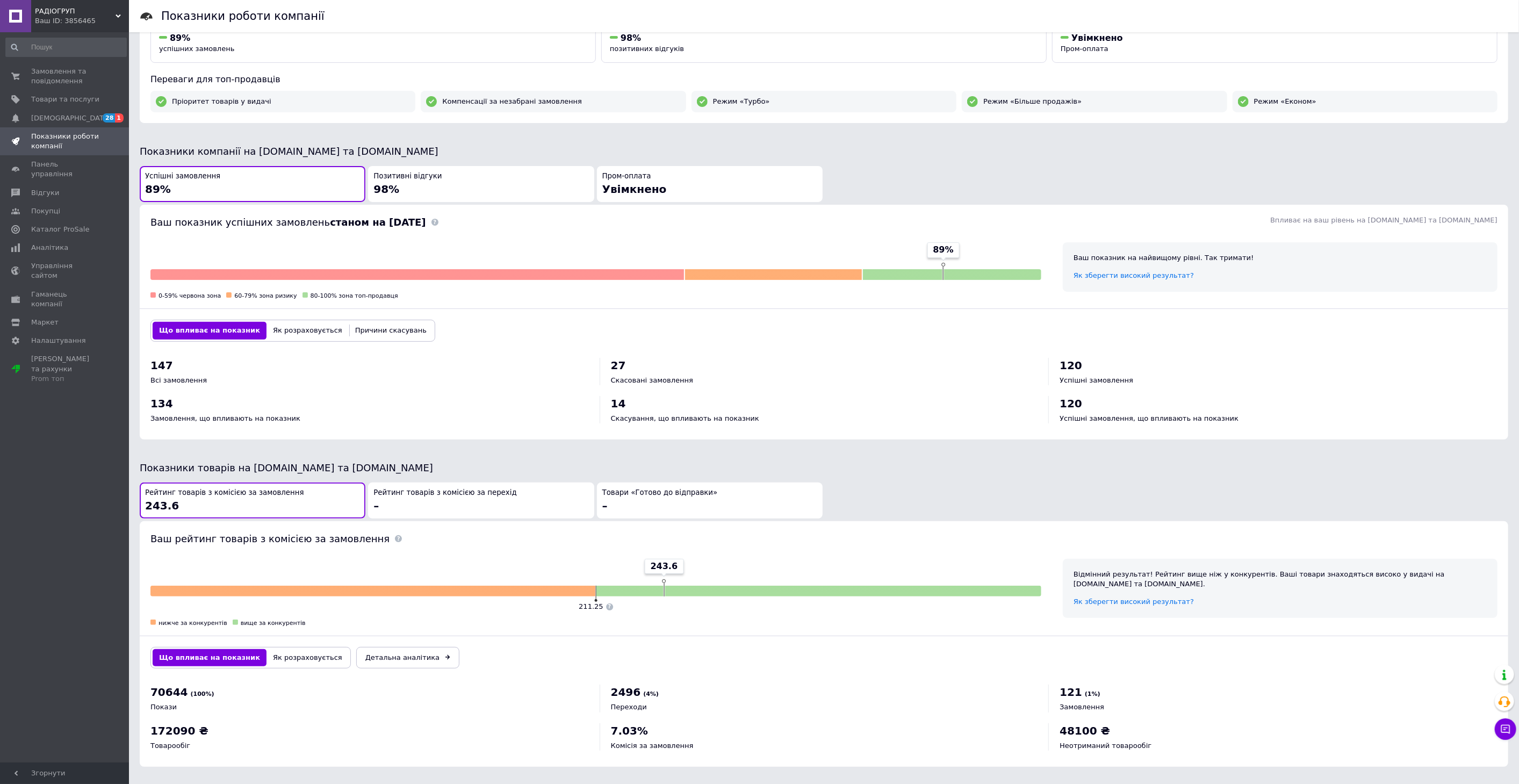
scroll to position [146, 0]
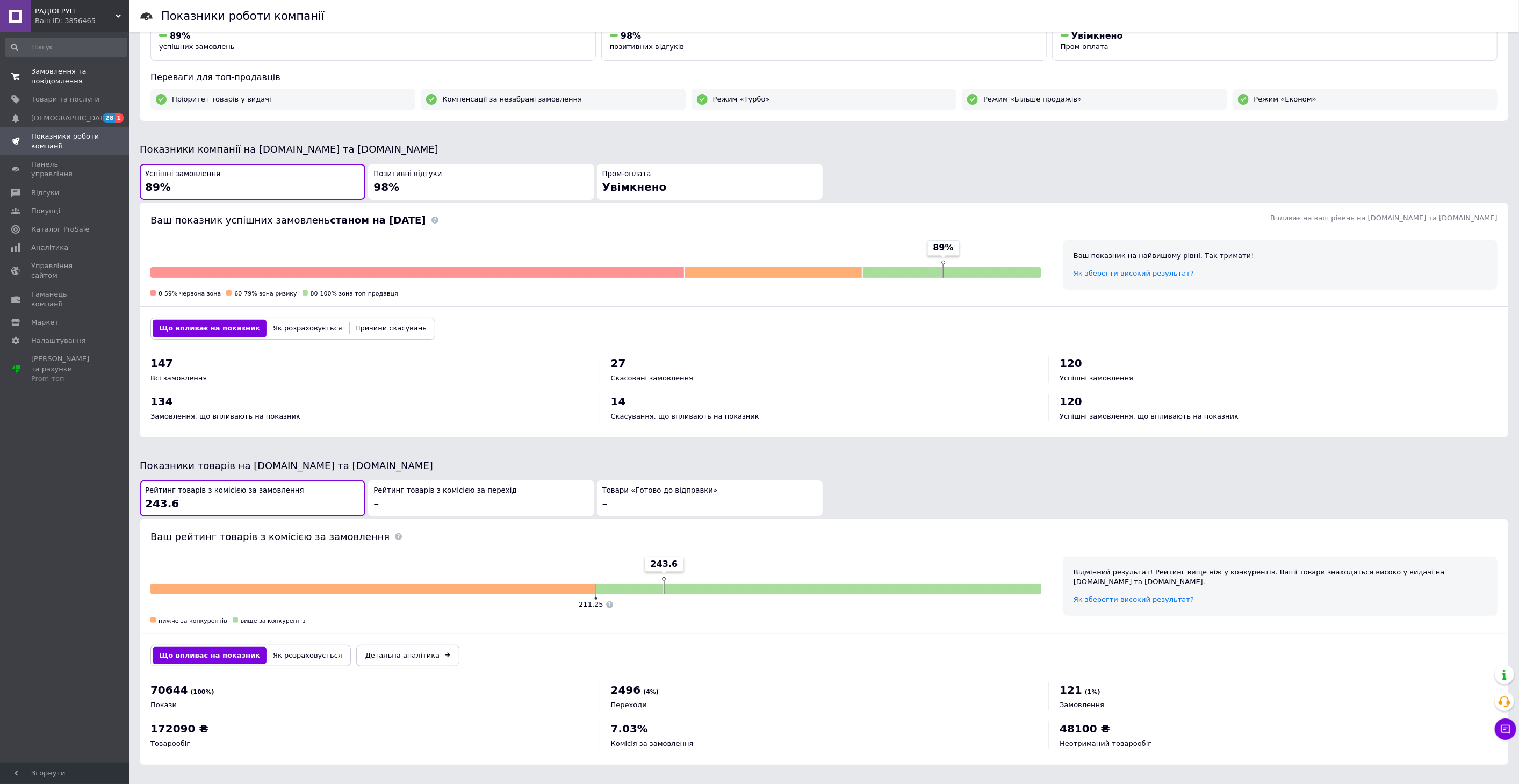
click at [77, 77] on span "Замовлення та повідомлення" at bounding box center [65, 76] width 68 height 20
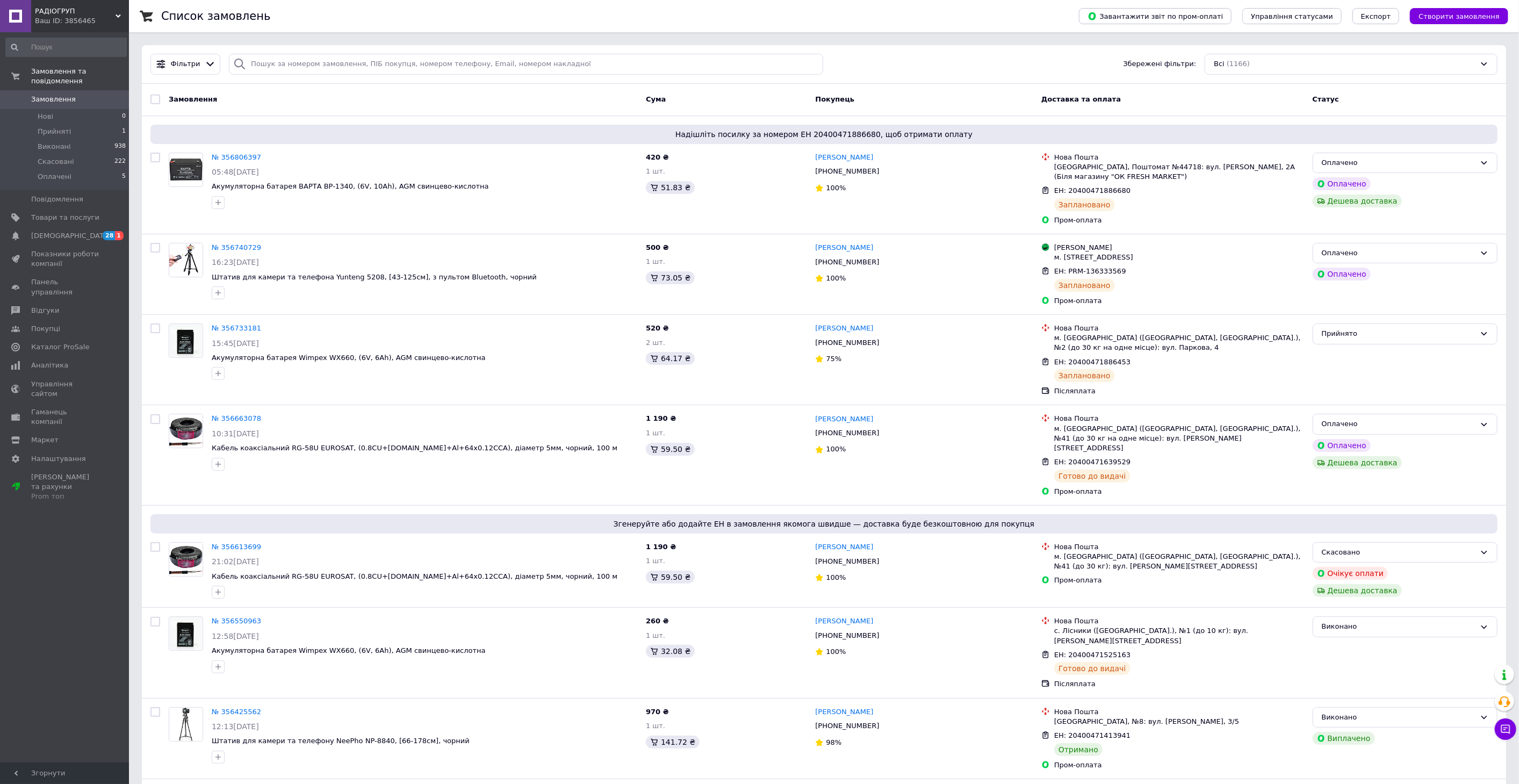
click at [50, 94] on span "Замовлення" at bounding box center [53, 99] width 44 height 9
click at [29, 305] on span at bounding box center [15, 310] width 31 height 9
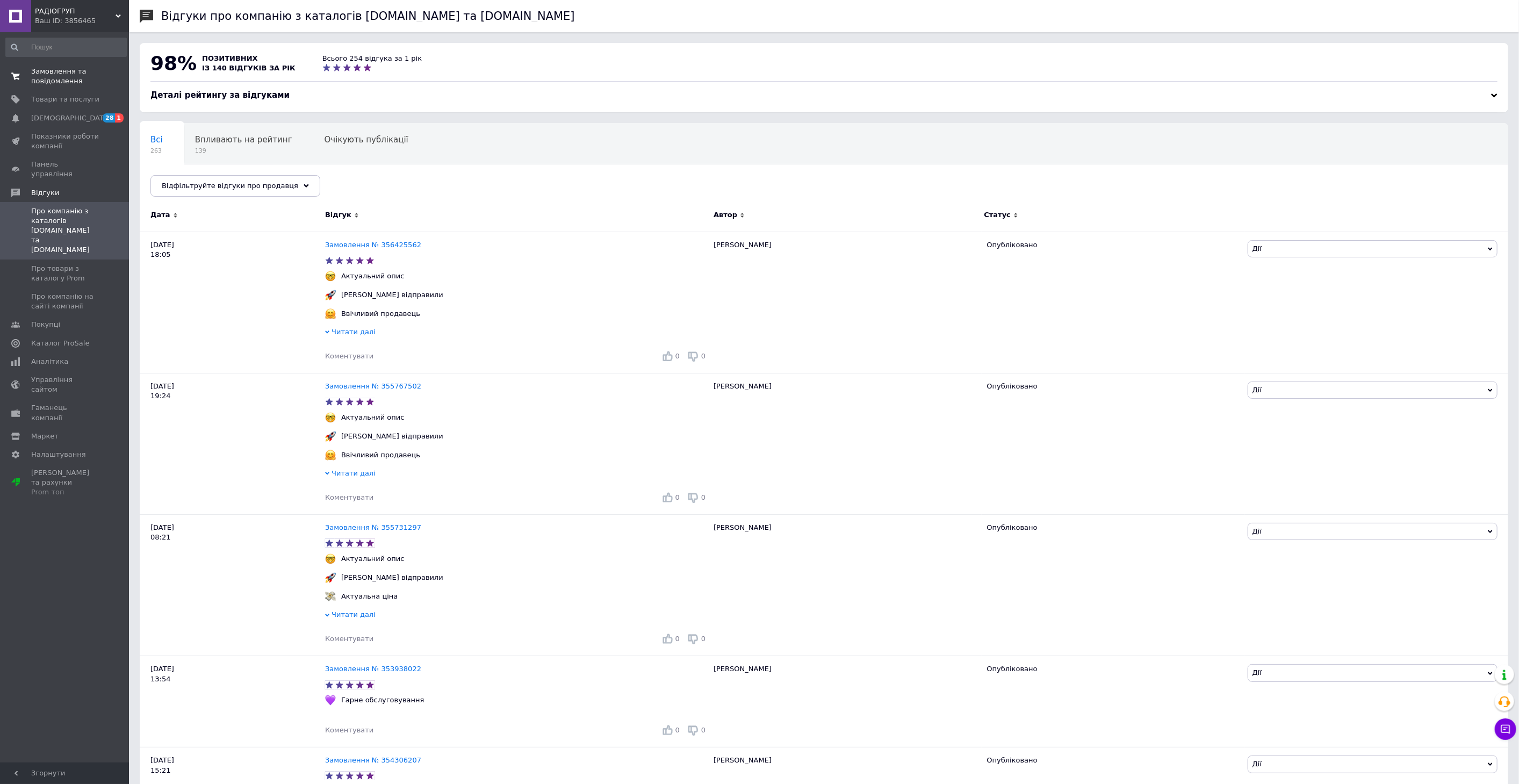
click at [75, 77] on span "Замовлення та повідомлення" at bounding box center [65, 76] width 68 height 20
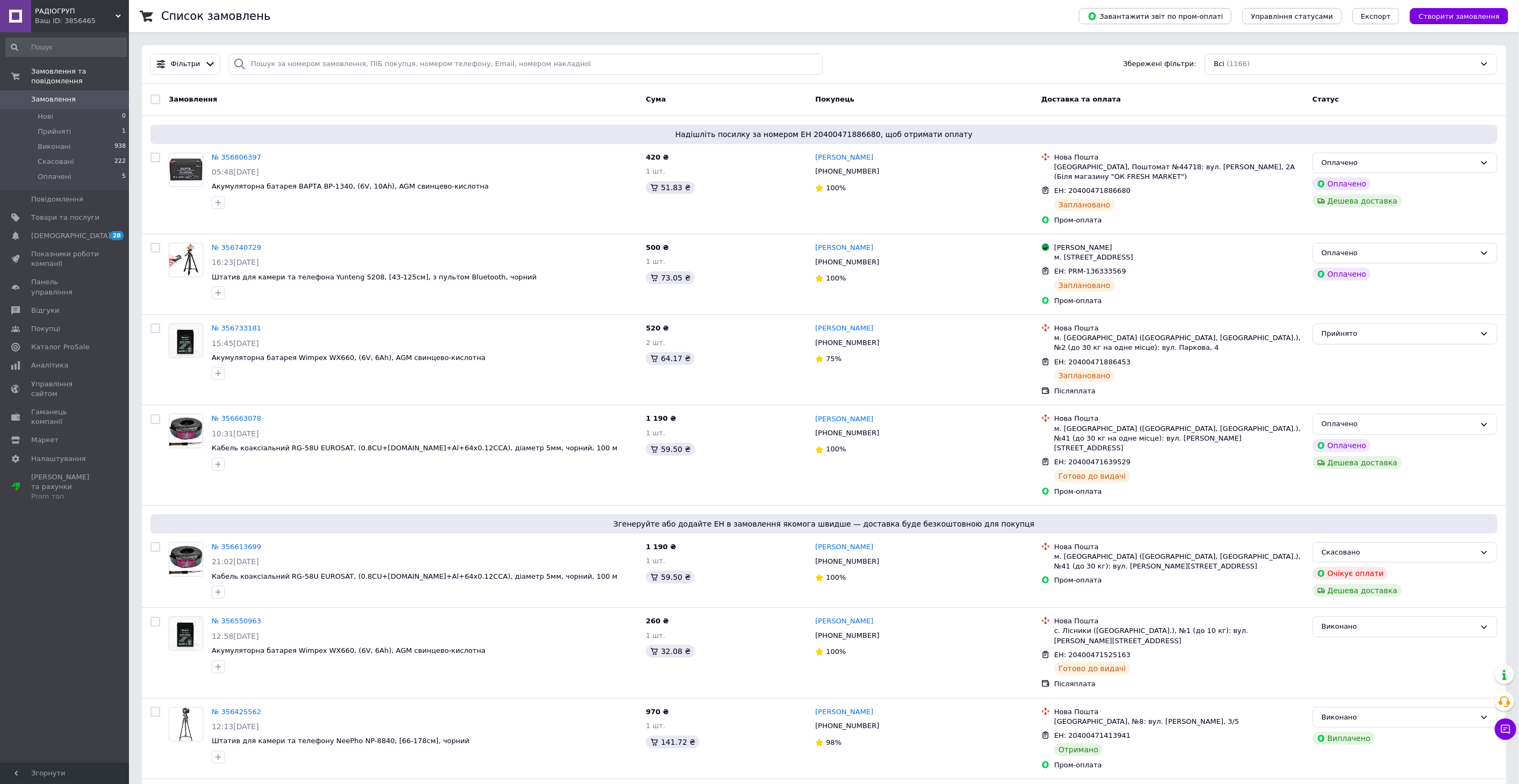
click at [64, 94] on span "Замовлення" at bounding box center [53, 99] width 44 height 9
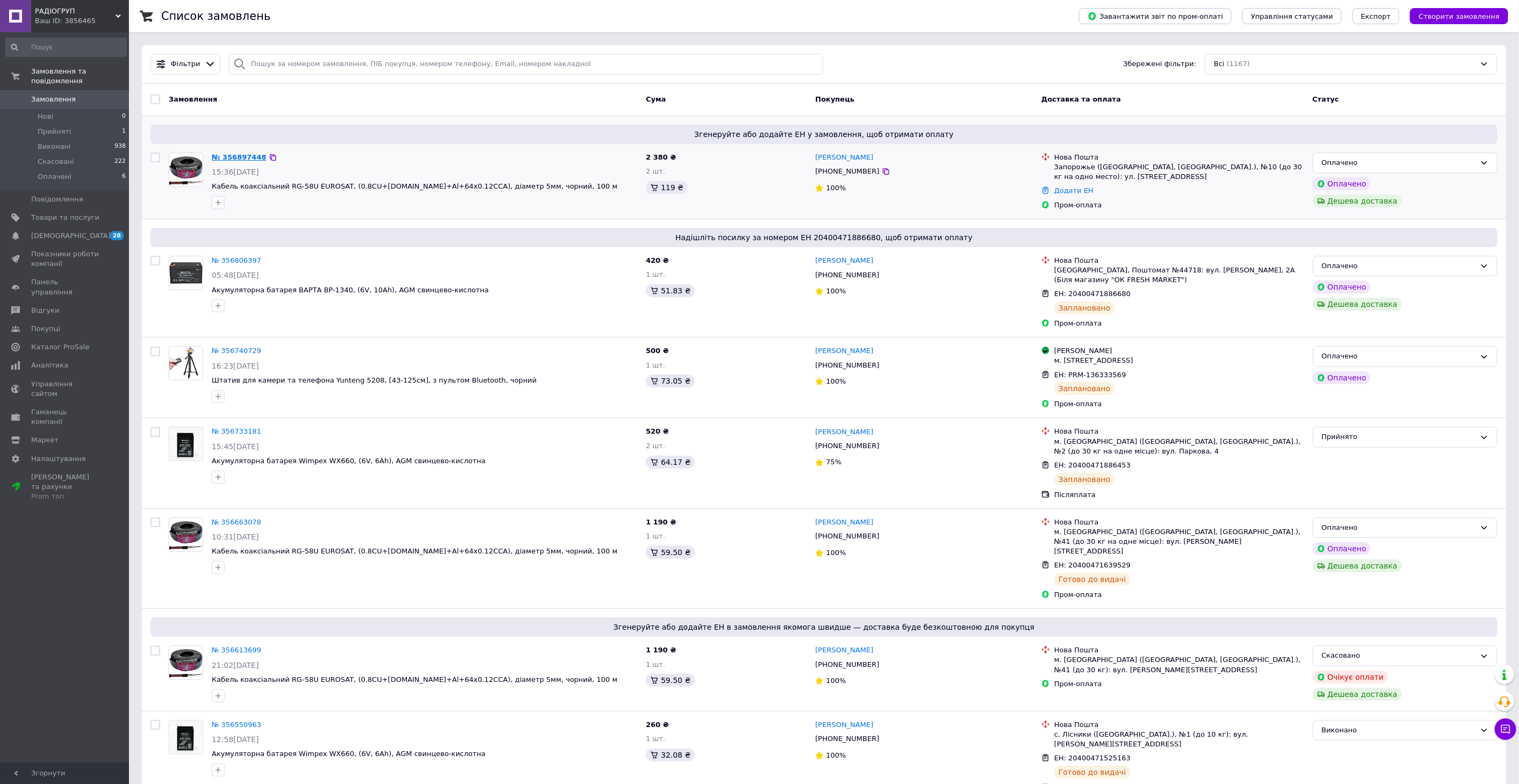
click at [239, 155] on link "№ 356897448" at bounding box center [239, 157] width 55 height 8
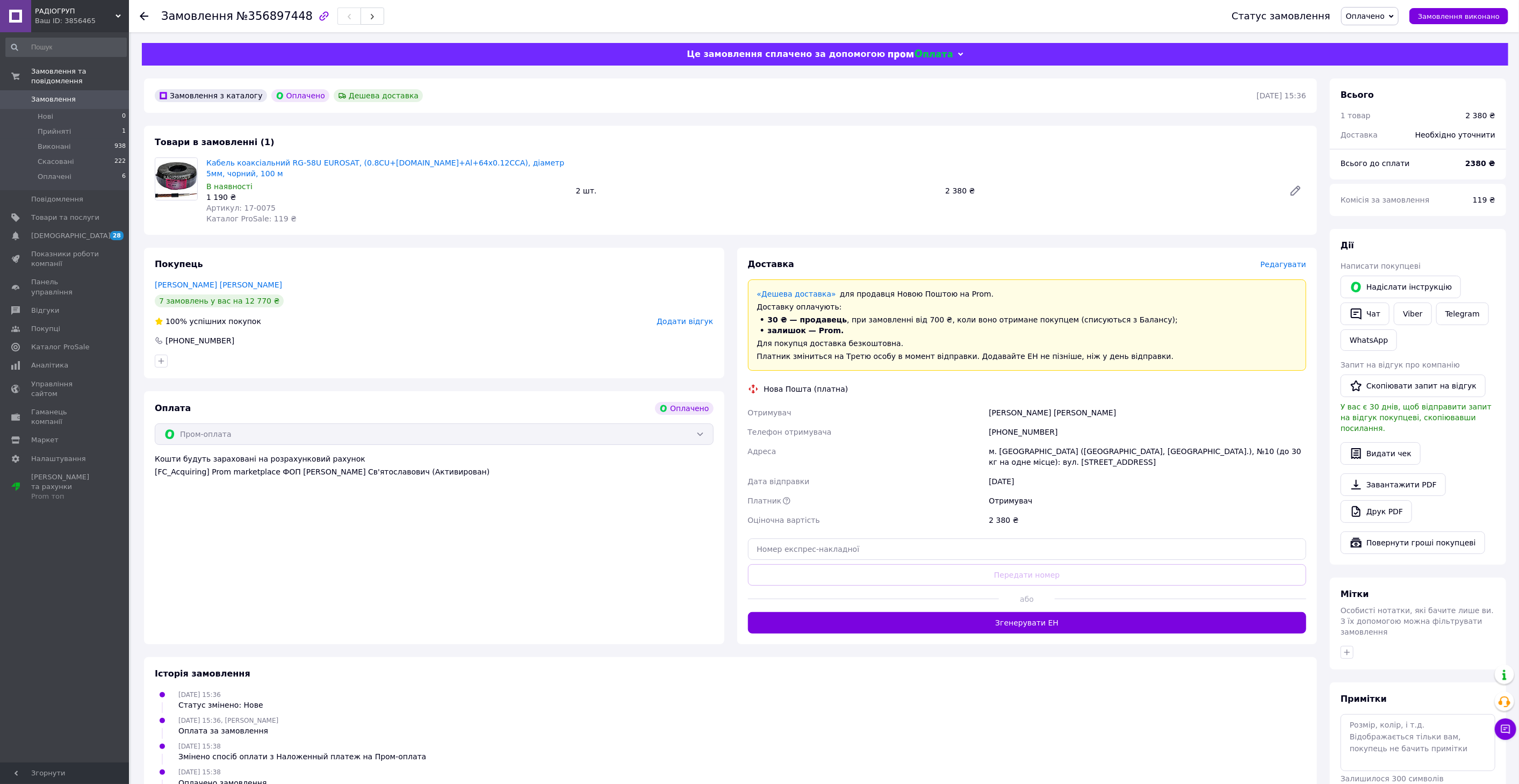
click at [1285, 260] on span "Редагувати" at bounding box center [1283, 264] width 46 height 8
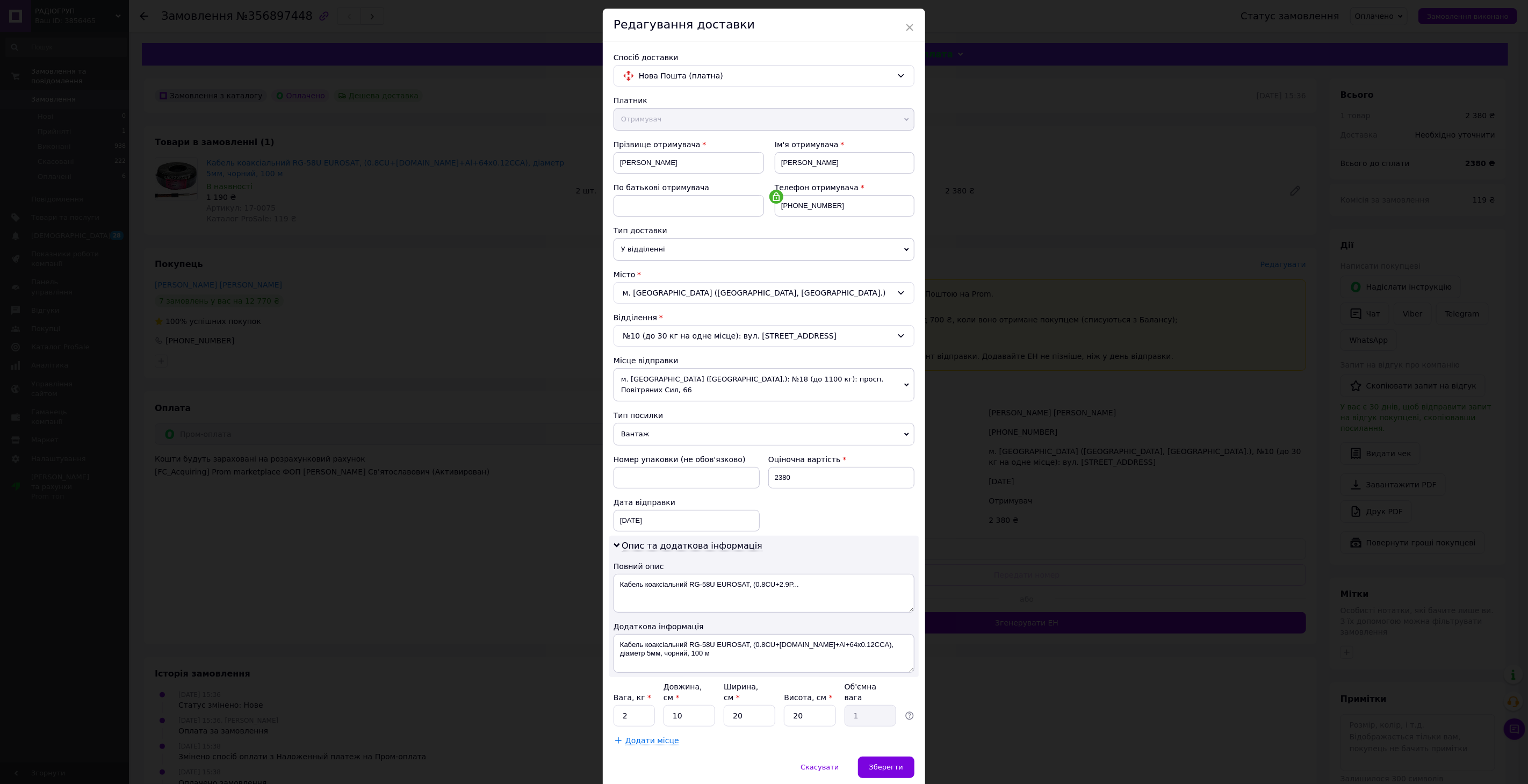
scroll to position [45, 0]
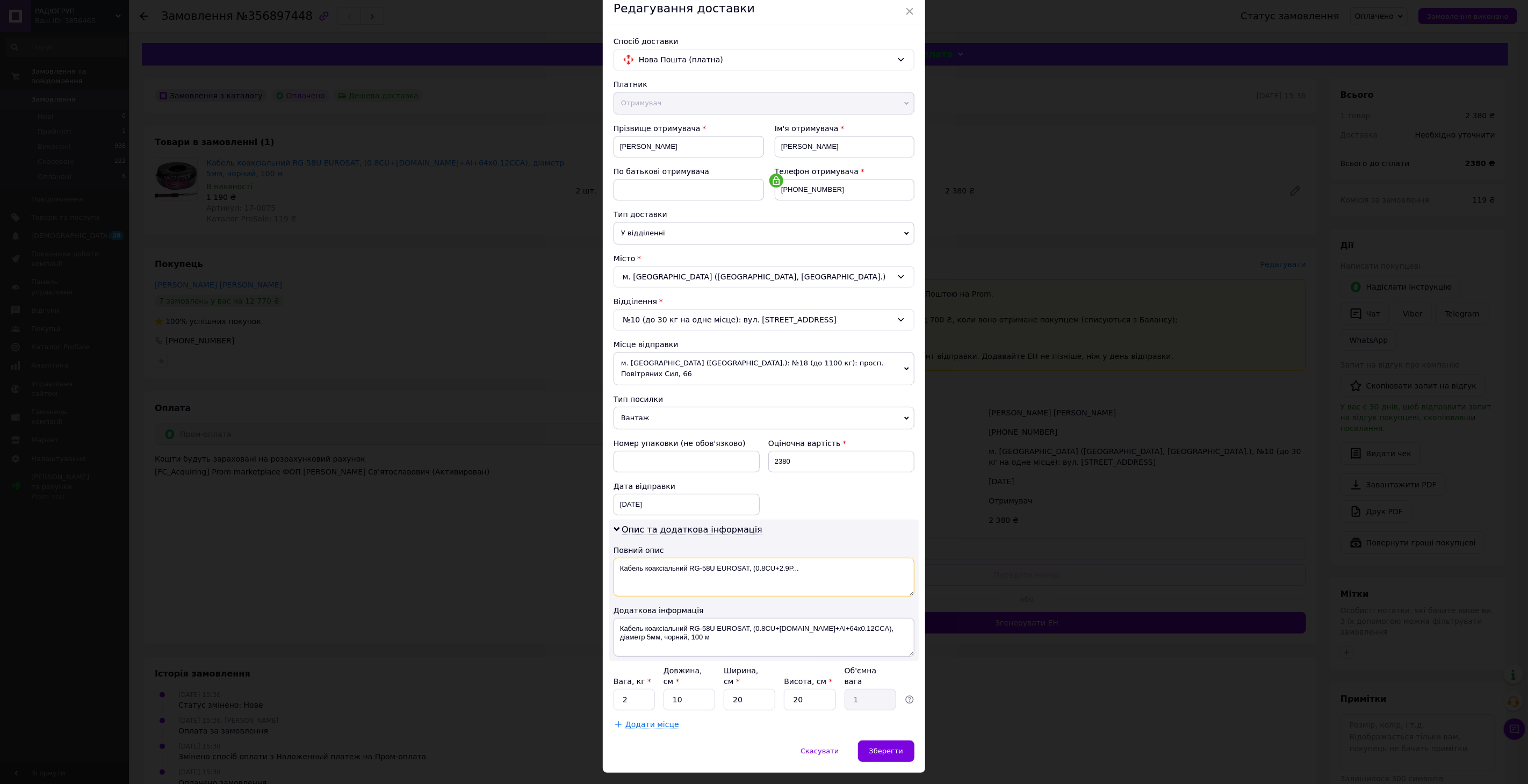
drag, startPoint x: 806, startPoint y: 558, endPoint x: 749, endPoint y: 561, distance: 57.1
click at [749, 561] on textarea "Кабель коаксіальний RG-58U EUROSAT, (0.8СU+2.9P..." at bounding box center [763, 576] width 301 height 39
type textarea "Кабель коаксіальний RG-58U EUROSAT"
click at [636, 689] on input "2" at bounding box center [634, 699] width 42 height 21
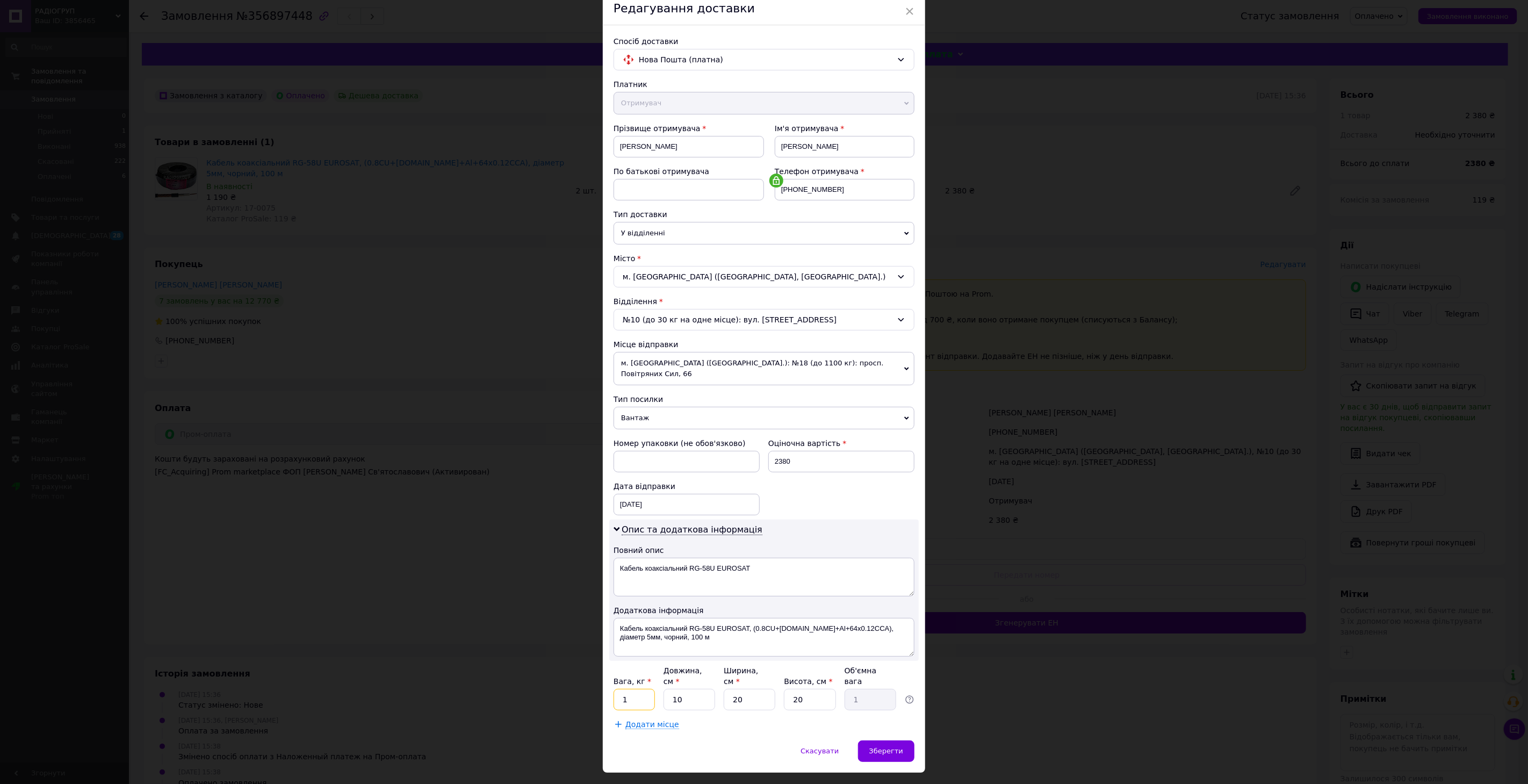
type input "1"
click at [741, 719] on div "Додати місце" at bounding box center [763, 724] width 301 height 11
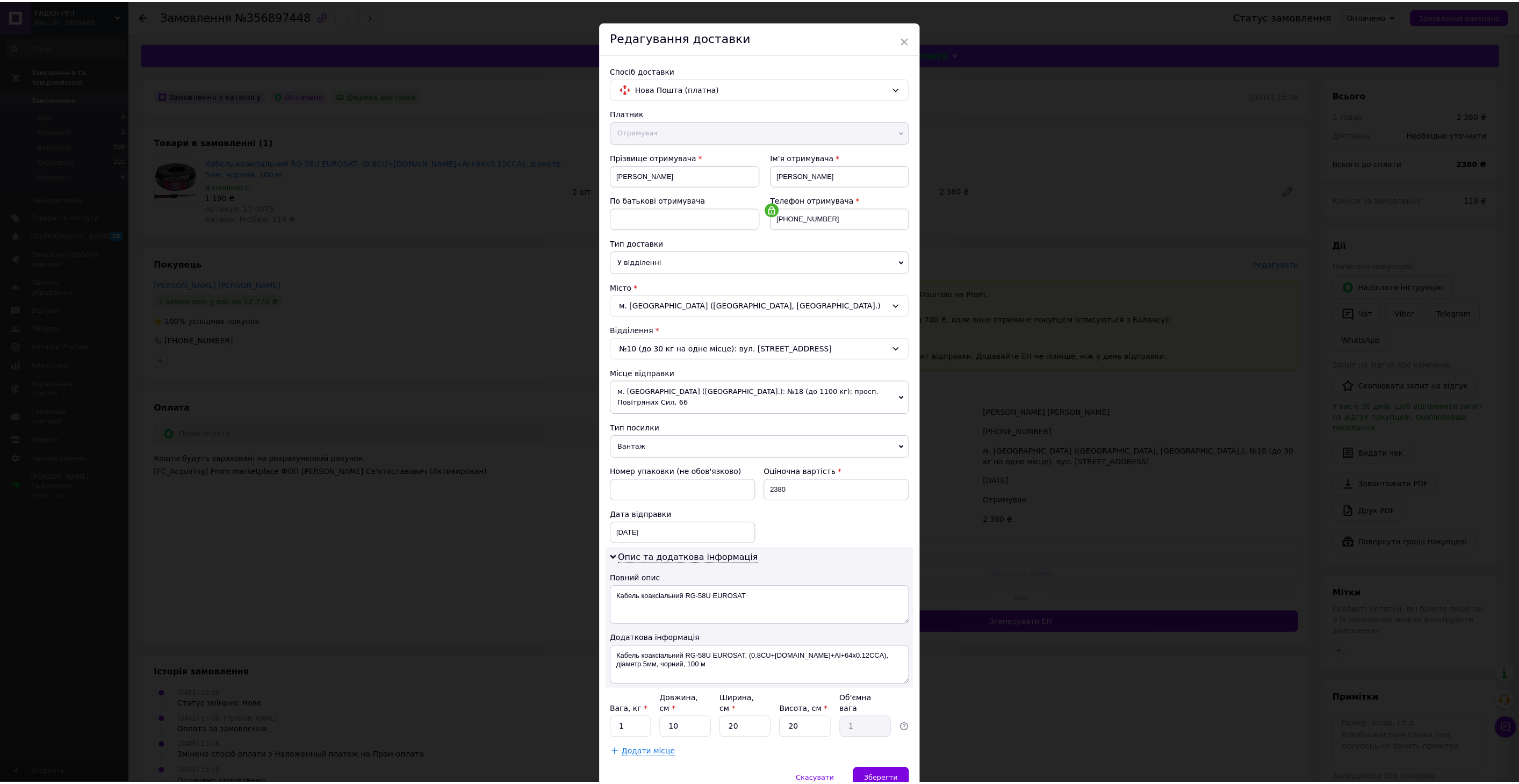
scroll to position [0, 0]
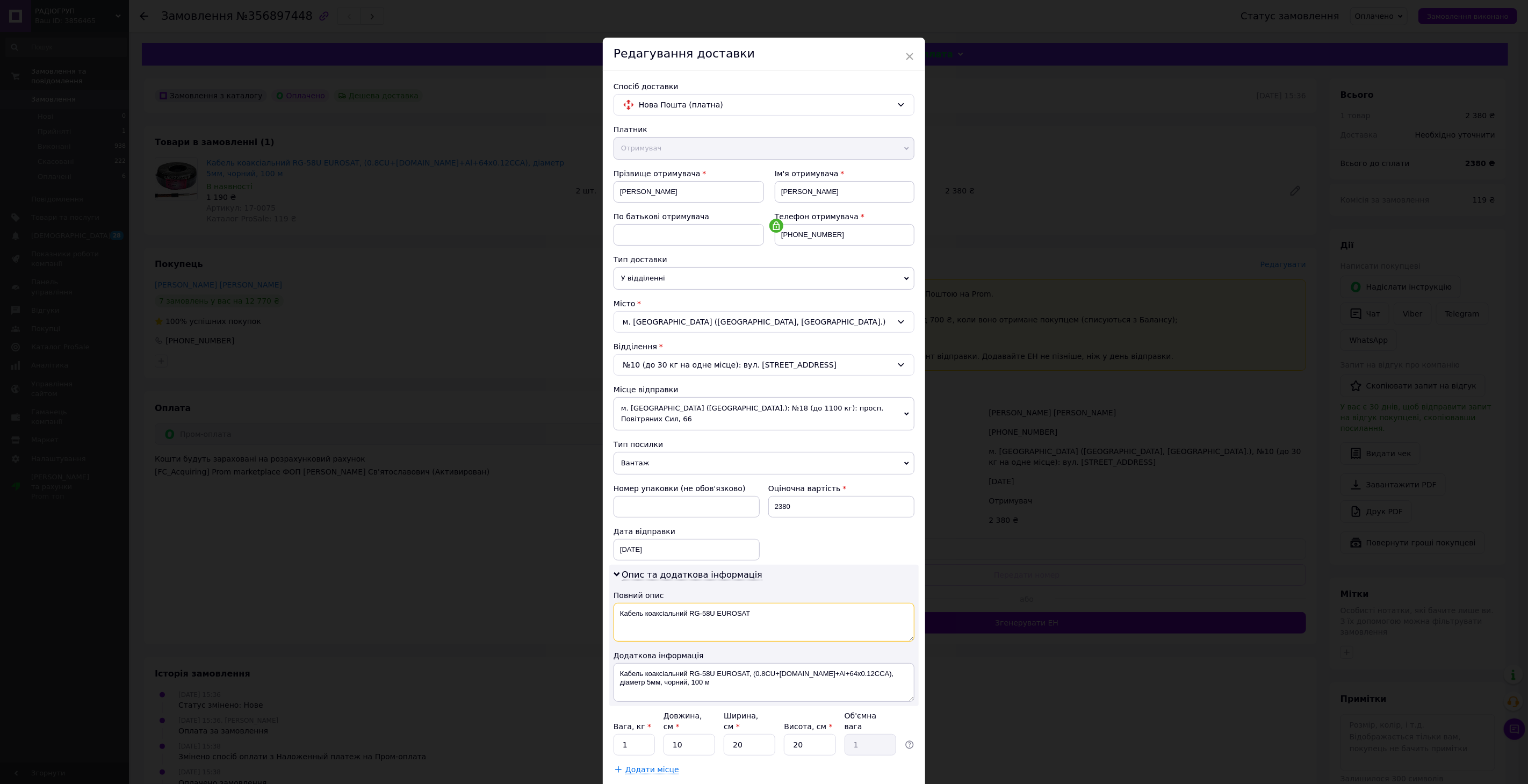
click at [756, 603] on textarea "Кабель коаксіальний RG-58U EUROSAT" at bounding box center [763, 622] width 301 height 39
click at [761, 603] on textarea "Кабель коаксіальний RG-58U EUROSAT" at bounding box center [763, 622] width 301 height 39
click at [767, 603] on textarea "Кабель коаксіальний RG-58U EUROSAT" at bounding box center [763, 622] width 301 height 39
click at [880, 783] on span "Зберегти" at bounding box center [886, 796] width 34 height 8
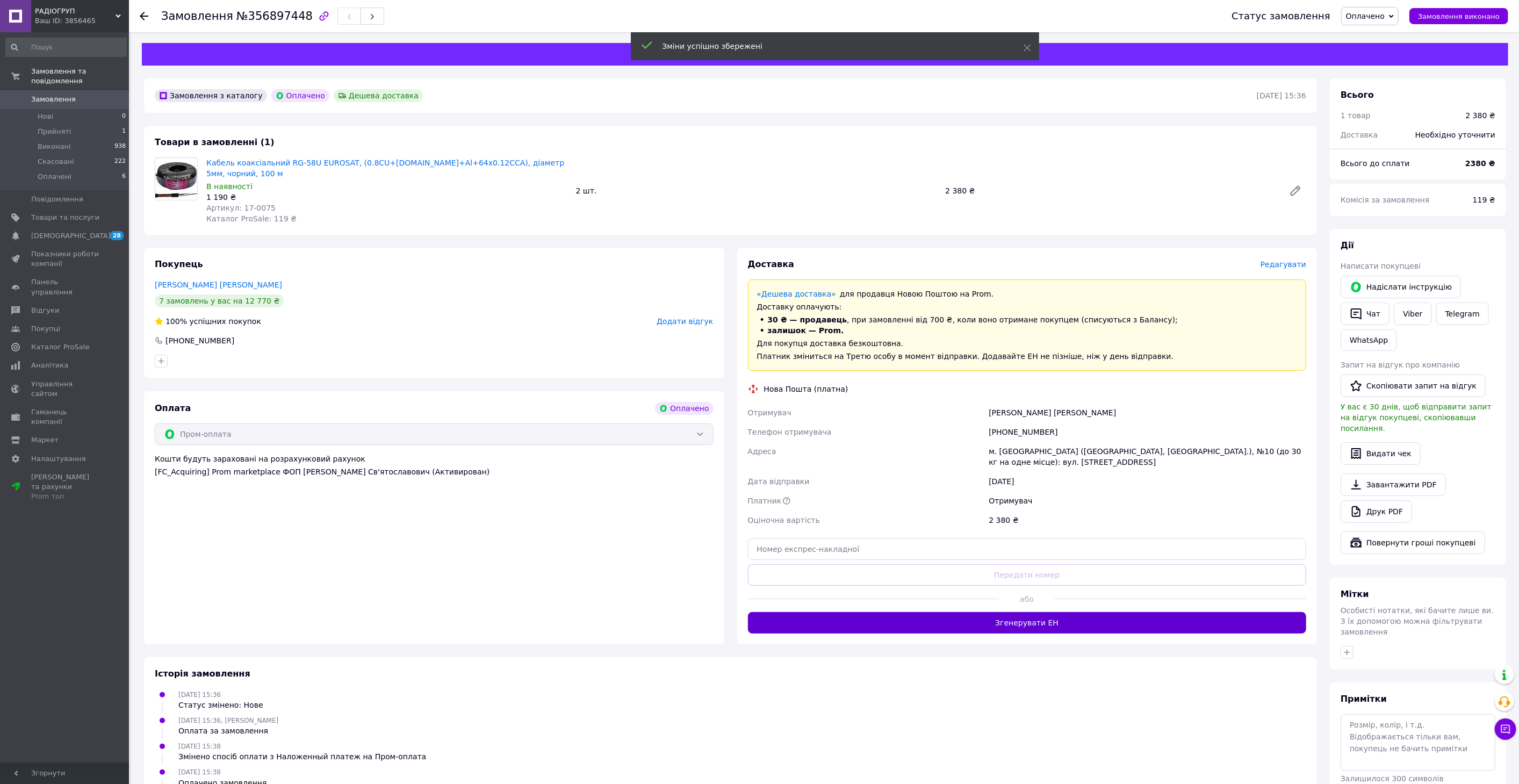
click at [1006, 612] on button "Згенерувати ЕН" at bounding box center [1027, 623] width 559 height 21
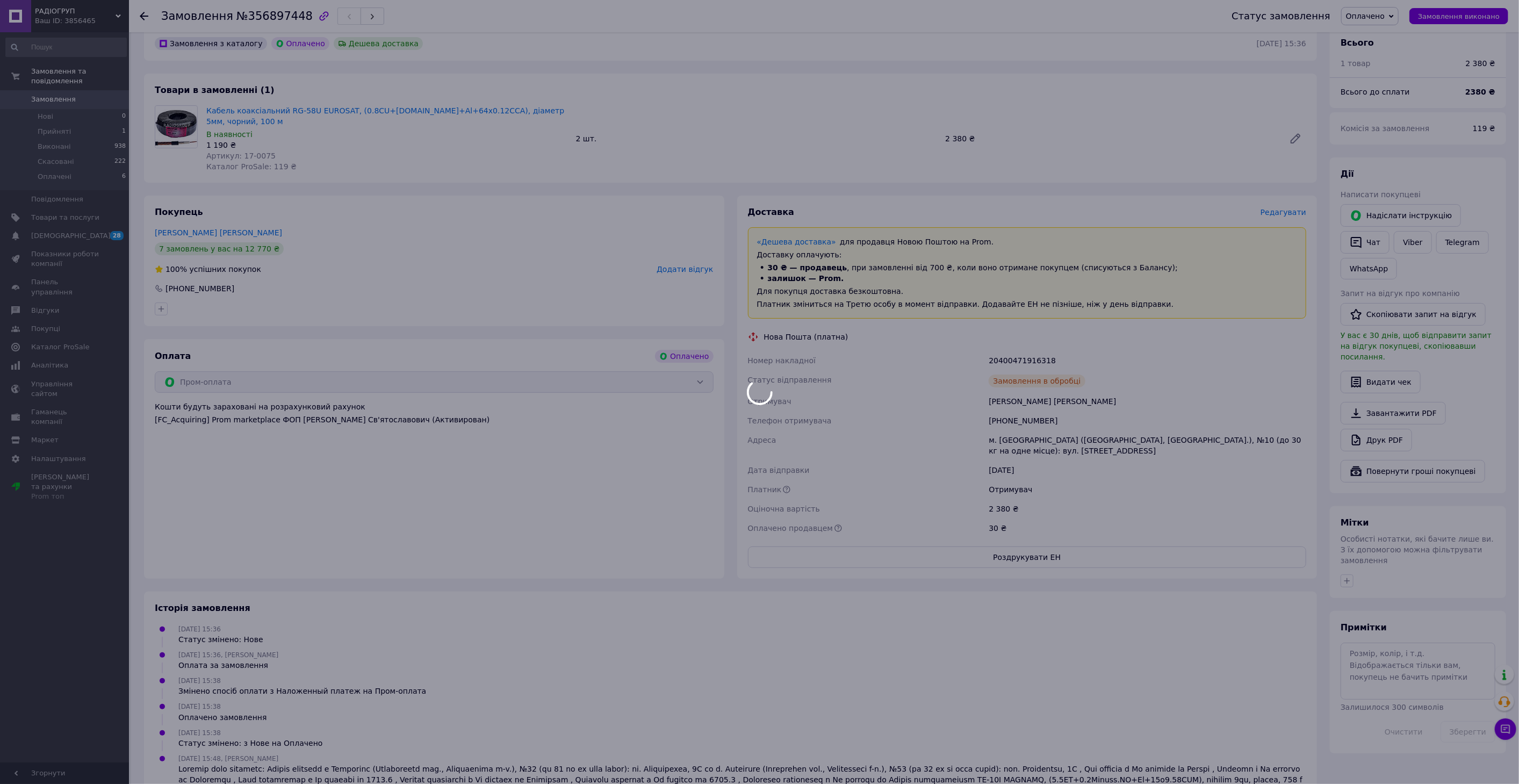
scroll to position [76, 0]
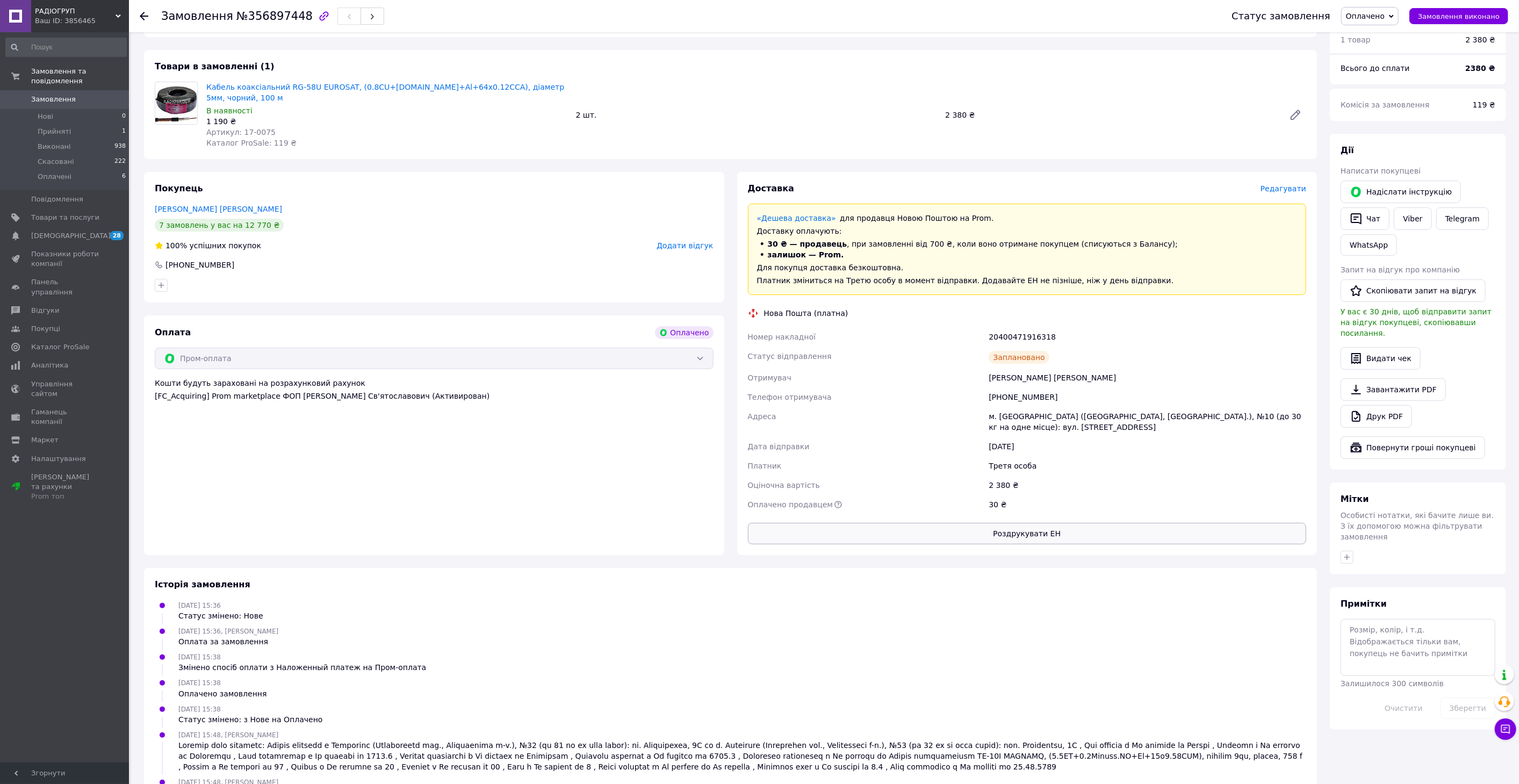
click at [1030, 524] on button "Роздрукувати ЕН" at bounding box center [1027, 533] width 559 height 21
click at [733, 330] on div "Доставка Редагувати «Дешева доставка»   для продавця Новою Поштою на Prom. Дост…" at bounding box center [1027, 364] width 593 height 383
click at [1030, 327] on div "20400471916318" at bounding box center [1147, 337] width 322 height 20
copy div "20400471916318"
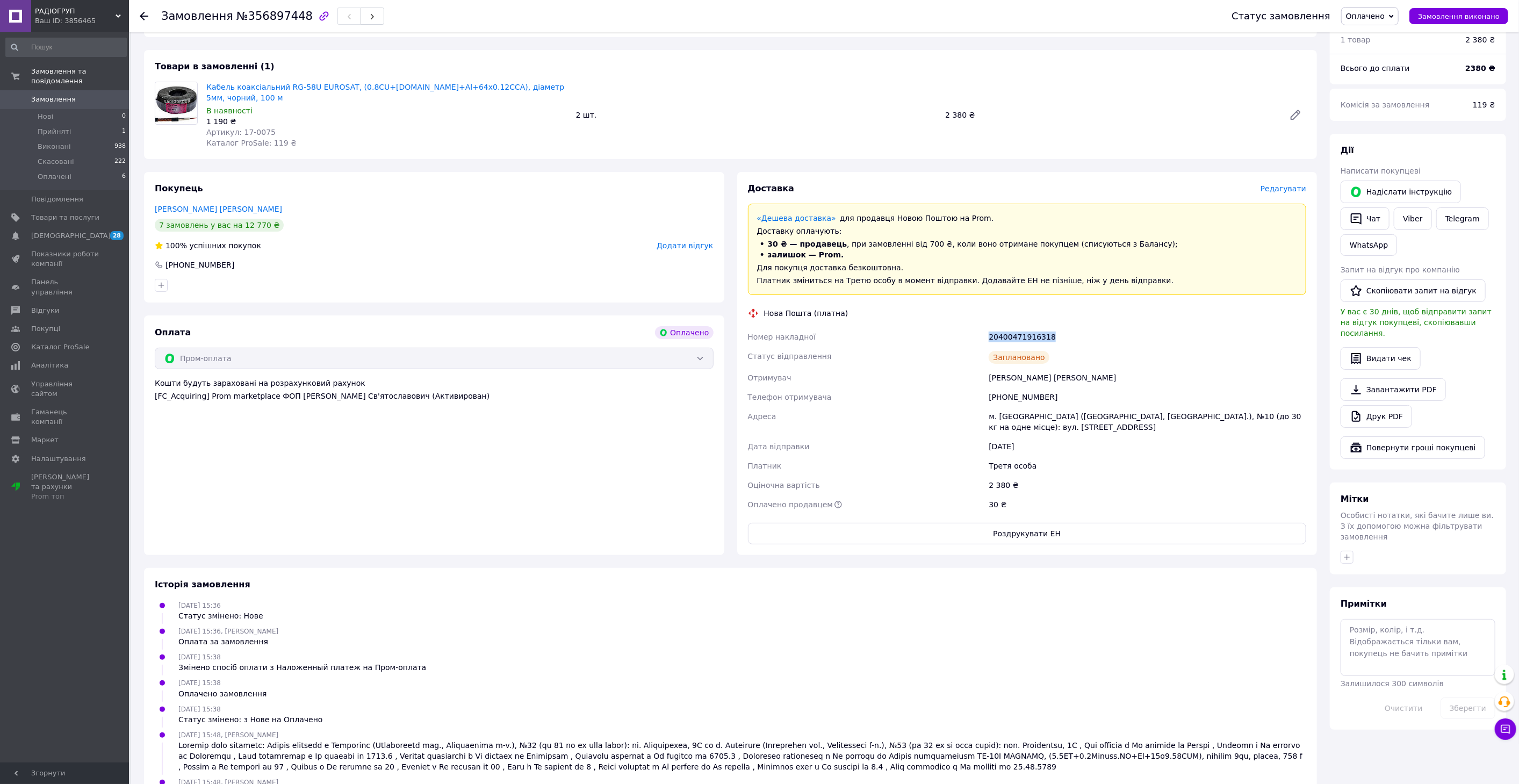
click at [40, 94] on span "Замовлення" at bounding box center [53, 99] width 44 height 9
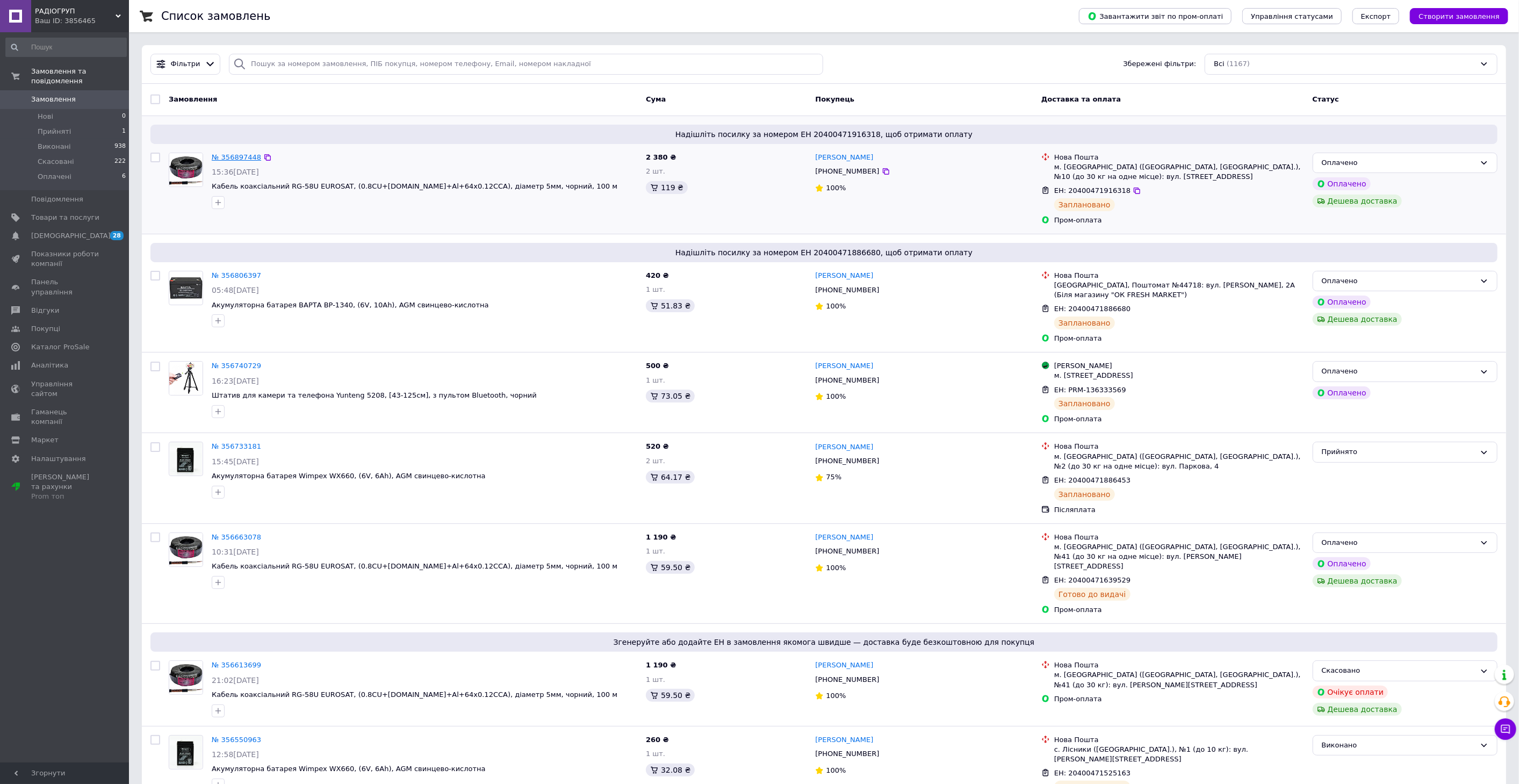
click at [226, 153] on link "№ 356897448" at bounding box center [236, 157] width 49 height 8
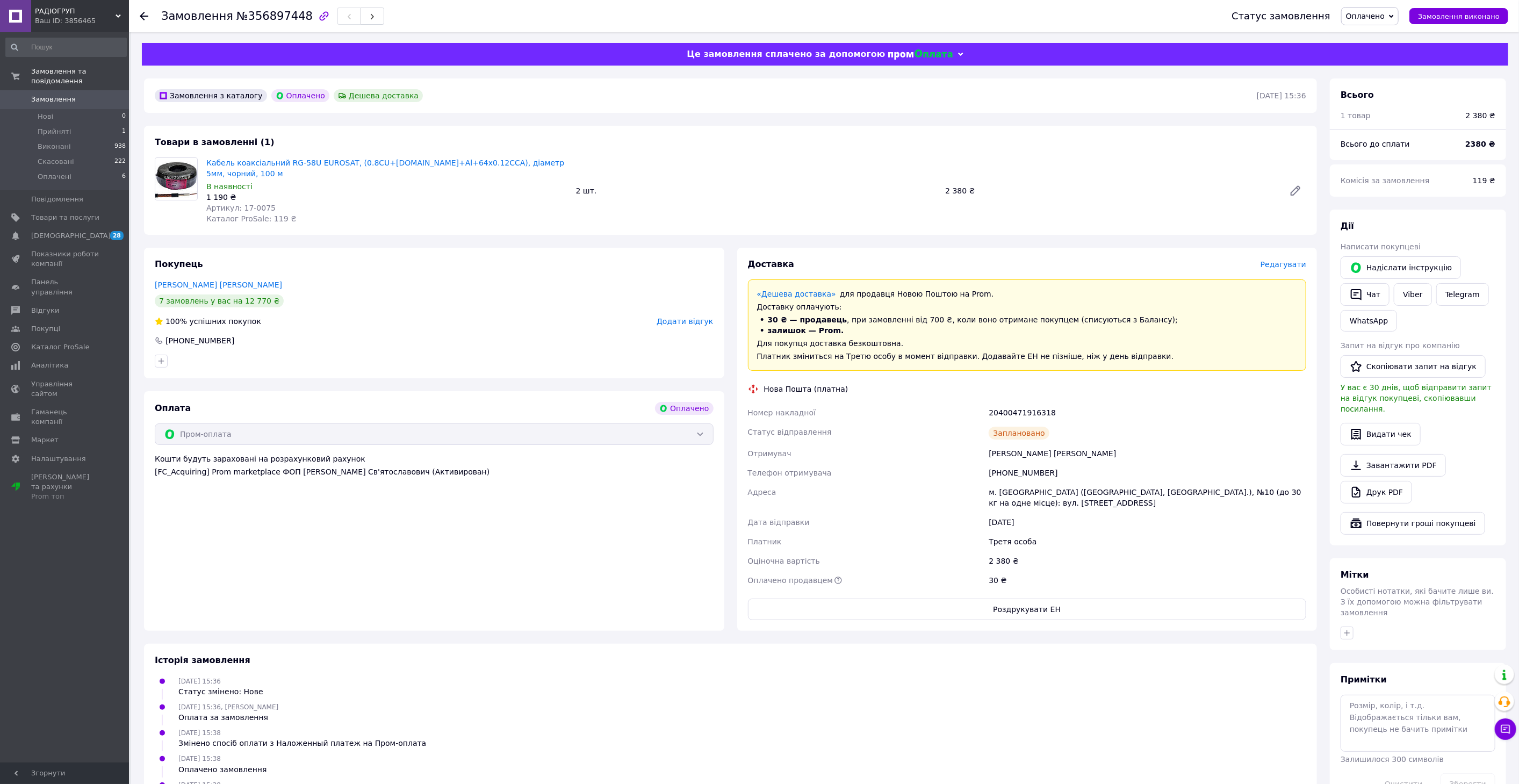
click at [38, 94] on span "Замовлення" at bounding box center [53, 99] width 44 height 9
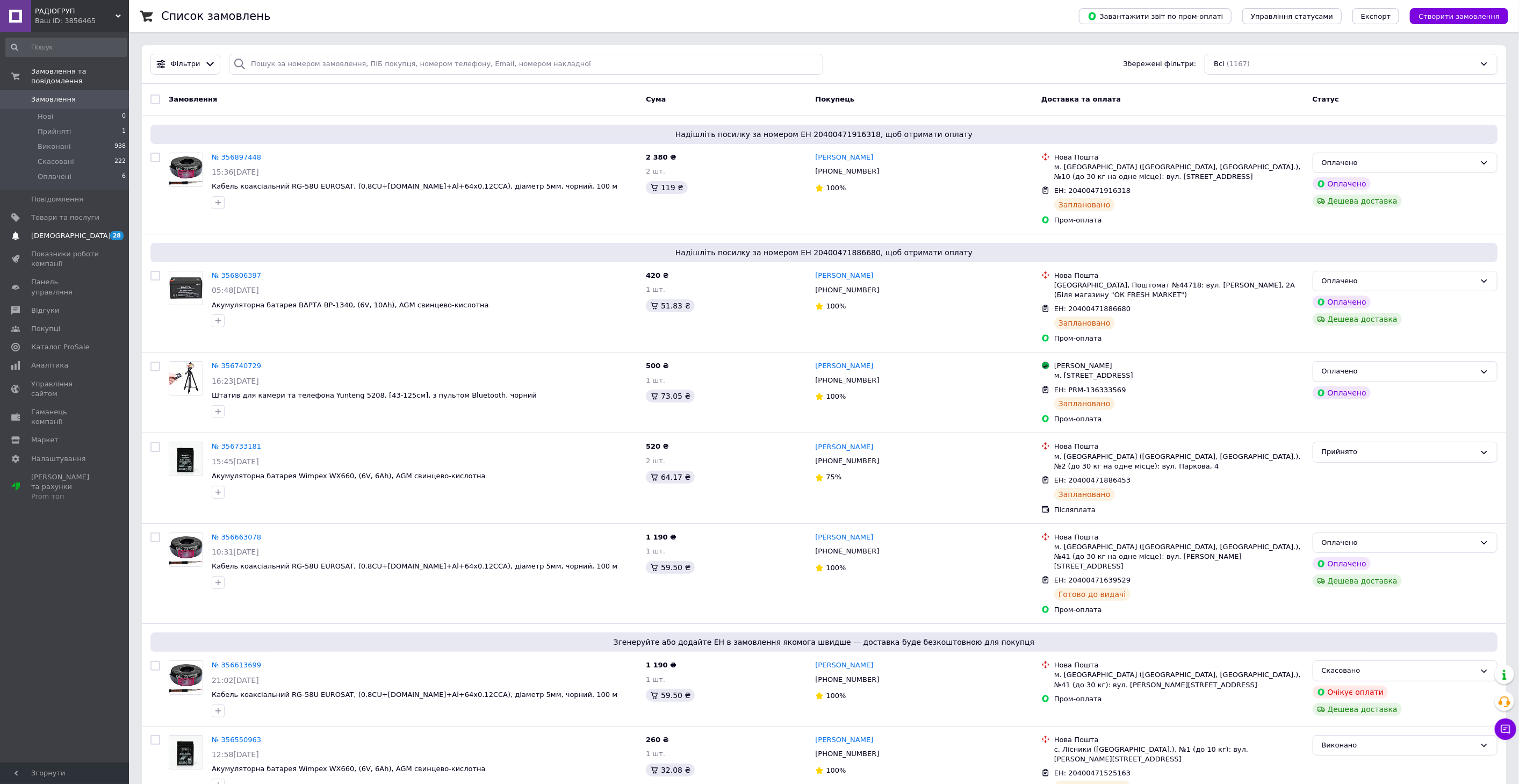
click at [74, 231] on span "[DEMOGRAPHIC_DATA]" at bounding box center [65, 235] width 68 height 9
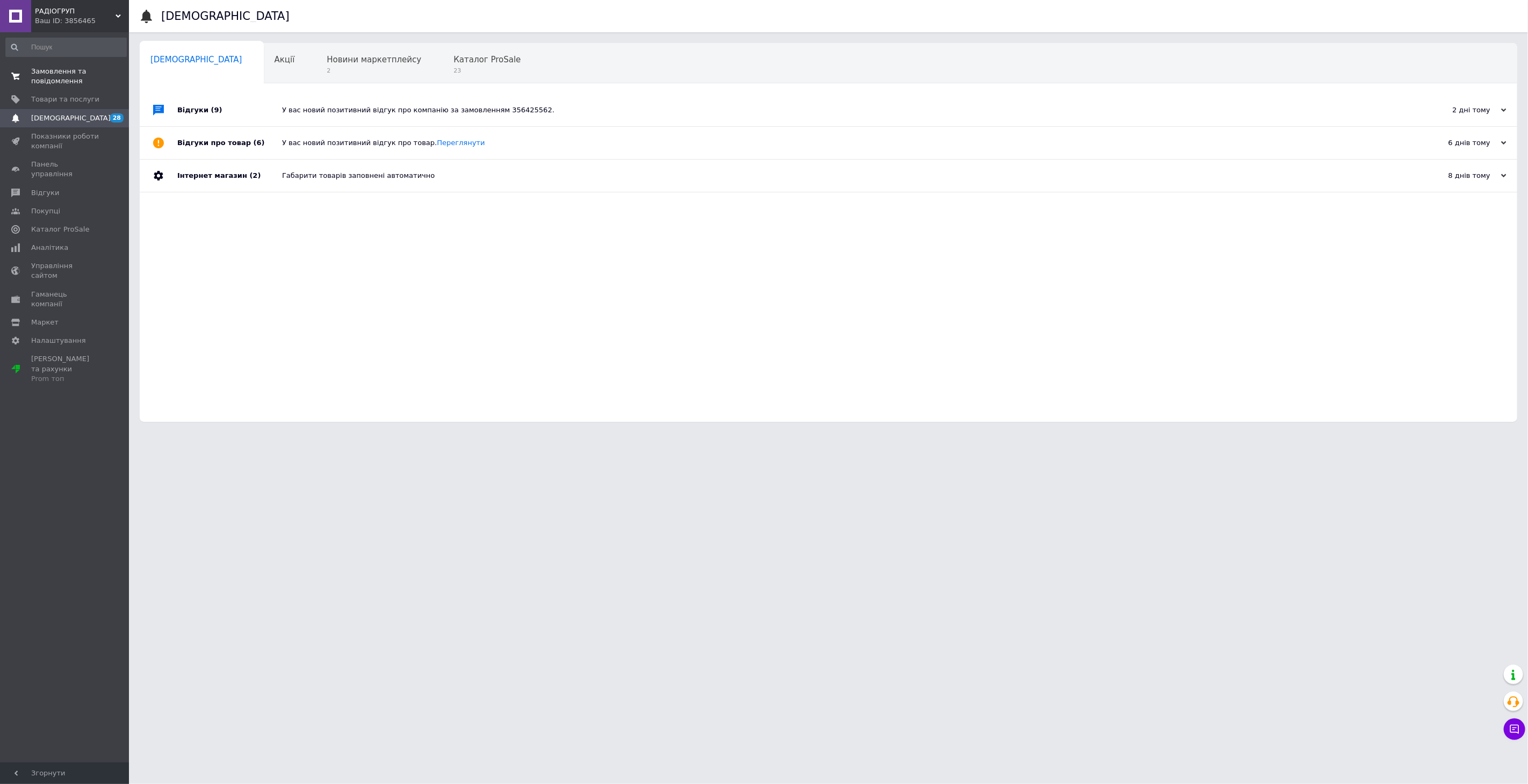
click at [46, 76] on span "Замовлення та повідомлення" at bounding box center [65, 76] width 68 height 20
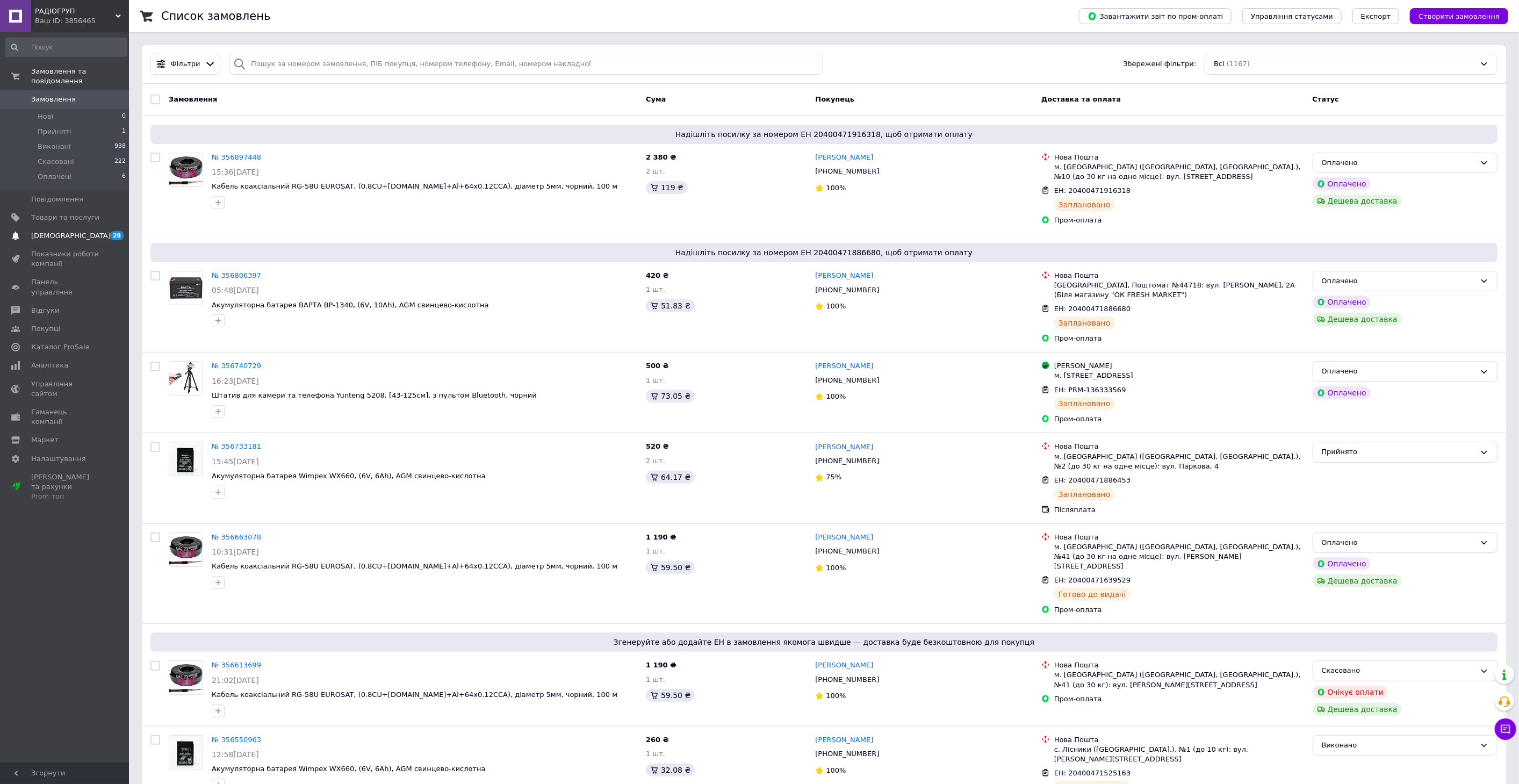
click at [58, 231] on span "[DEMOGRAPHIC_DATA]" at bounding box center [71, 235] width 79 height 9
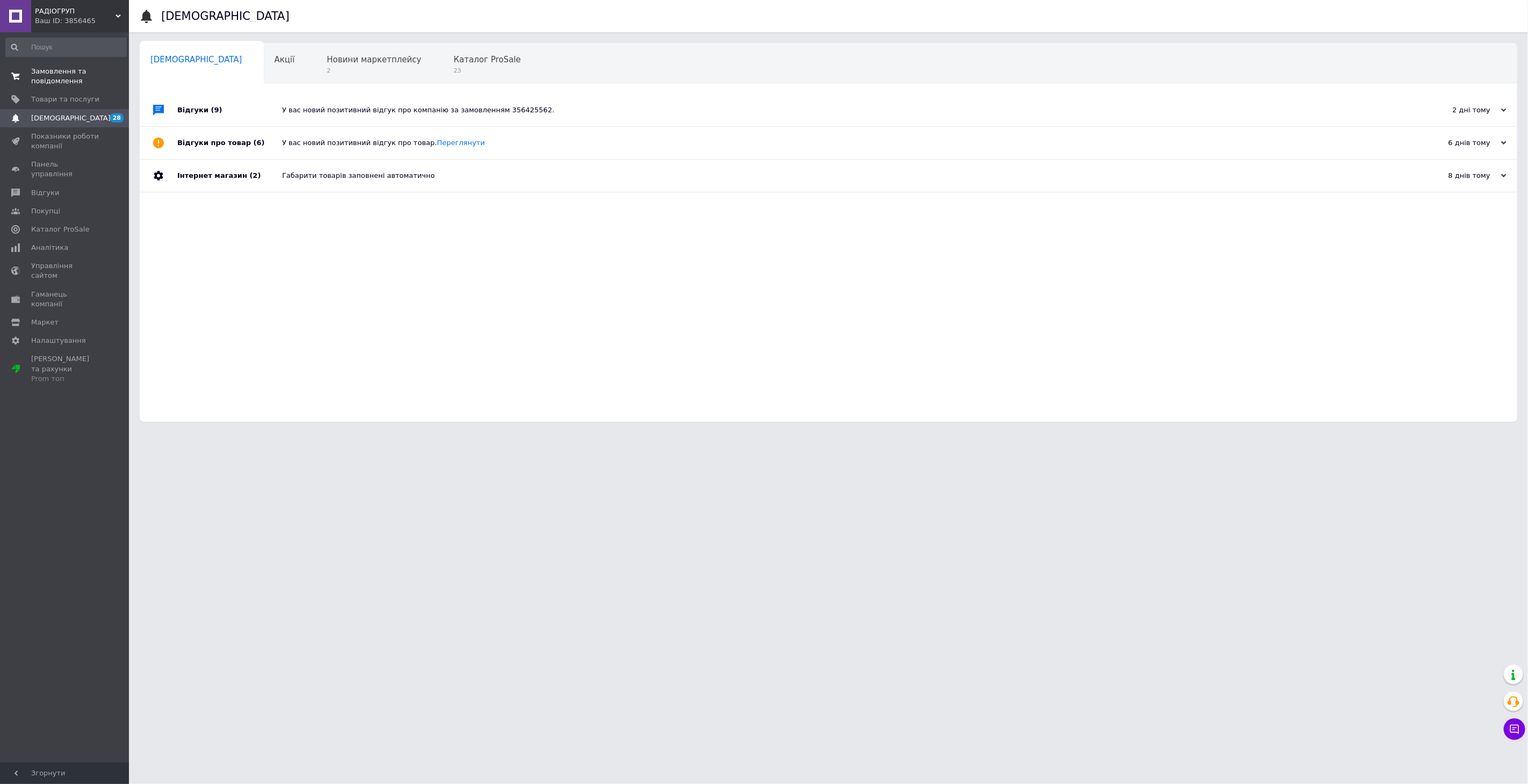
click at [59, 81] on span "Замовлення та повідомлення" at bounding box center [65, 76] width 68 height 20
